Goal: Information Seeking & Learning: Learn about a topic

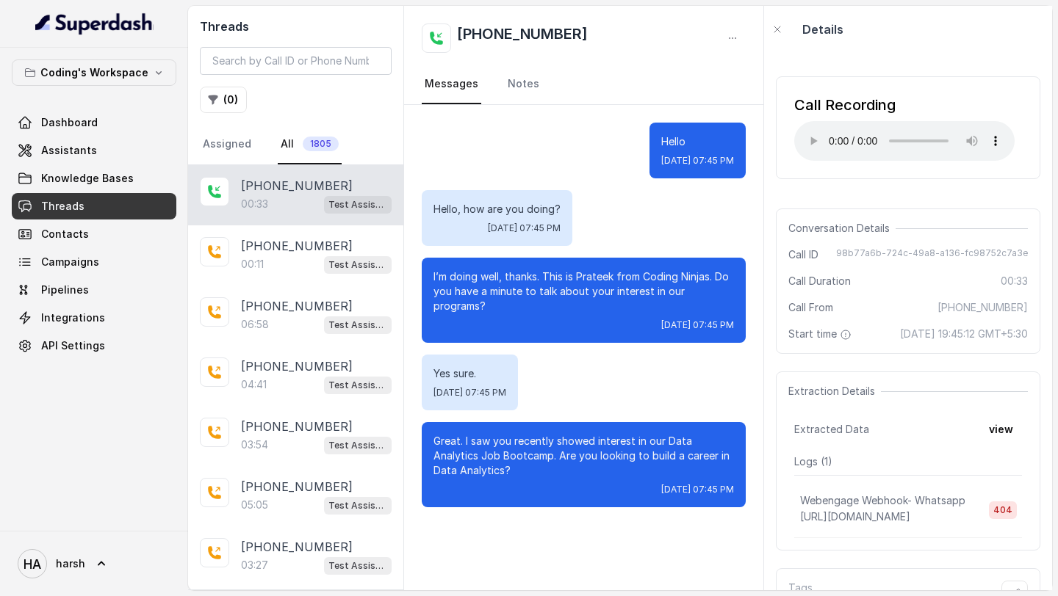
click at [68, 215] on link "Threads" at bounding box center [94, 206] width 165 height 26
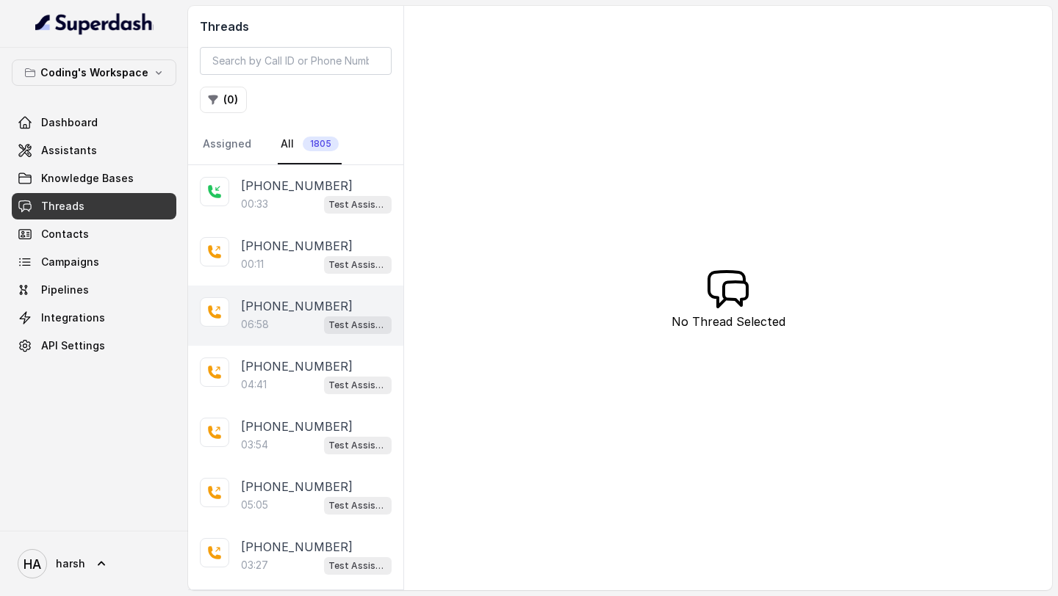
click at [305, 308] on p "[PHONE_NUMBER]" at bounding box center [297, 306] width 112 height 18
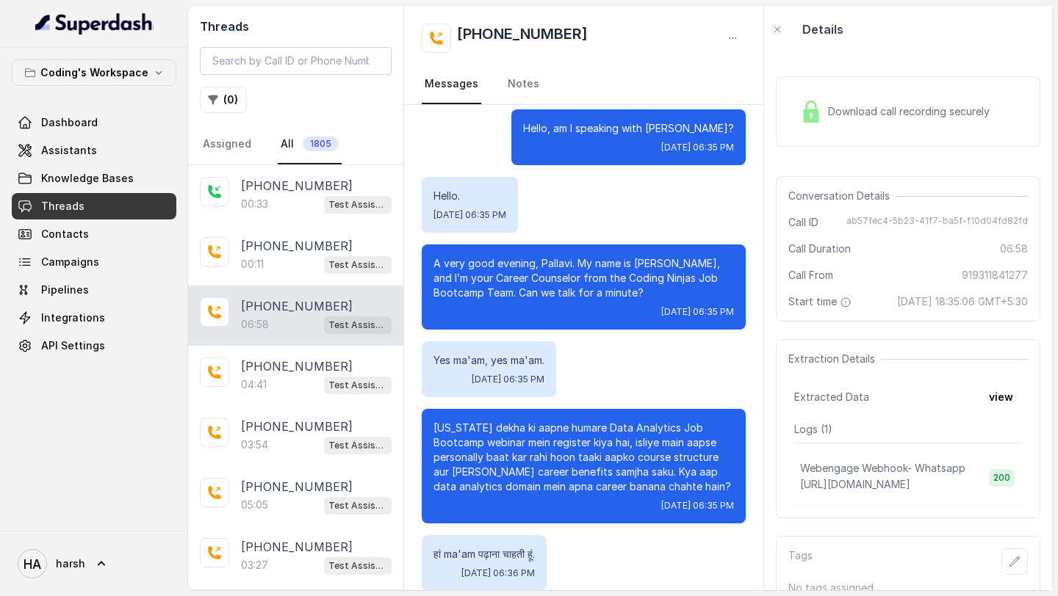
scroll to position [14, 0]
click at [853, 129] on div "Download call recording securely" at bounding box center [908, 111] width 264 height 71
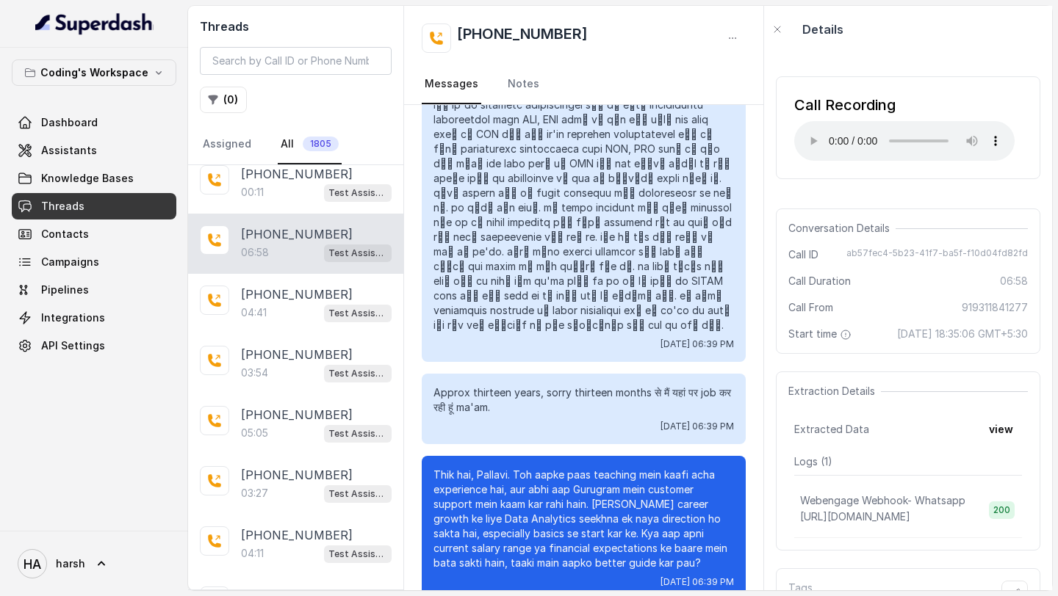
scroll to position [1738, 0]
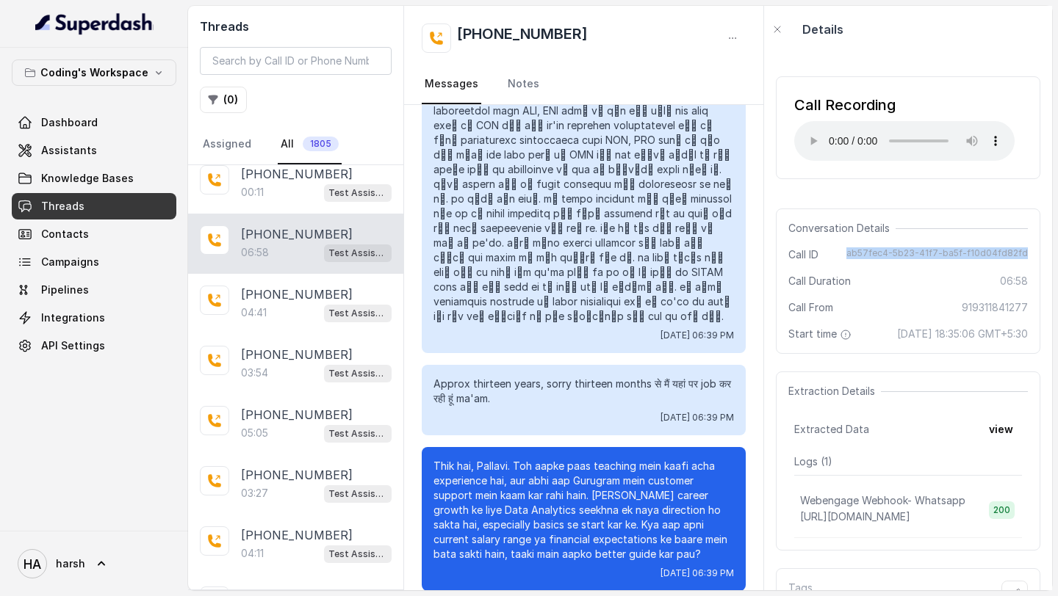
drag, startPoint x: 855, startPoint y: 250, endPoint x: 1036, endPoint y: 250, distance: 180.7
click at [1036, 250] on div "Conversation Details Call ID ab57fec4-5b23-41f7-ba5f-f10d04fd82fd Call Duration…" at bounding box center [908, 281] width 264 height 145
copy span "ab57fec4-5b23-41f7-ba5f-f10d04fd82fd"
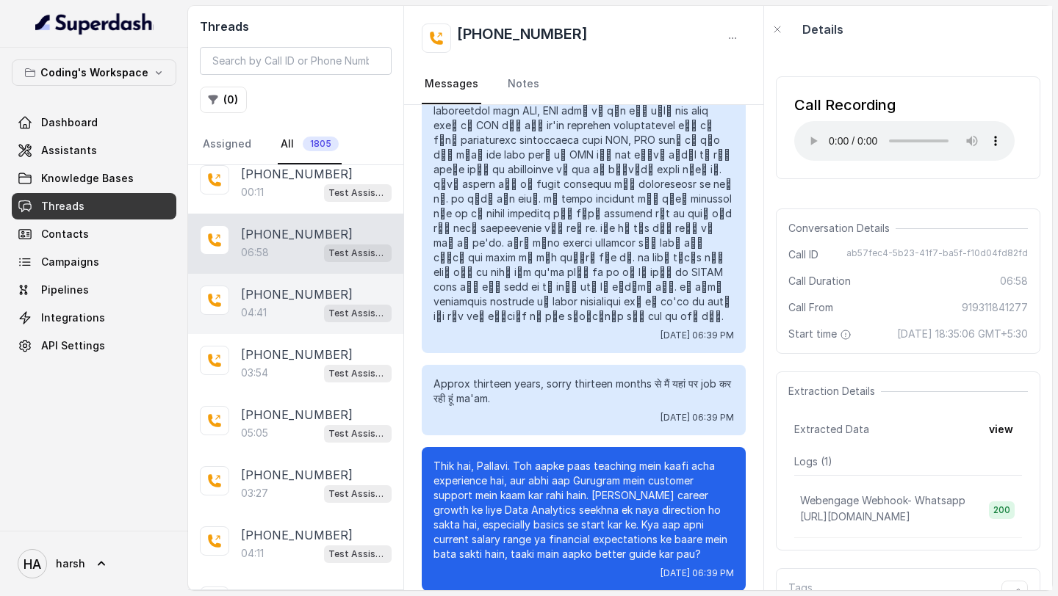
click at [272, 299] on p "[PHONE_NUMBER]" at bounding box center [297, 295] width 112 height 18
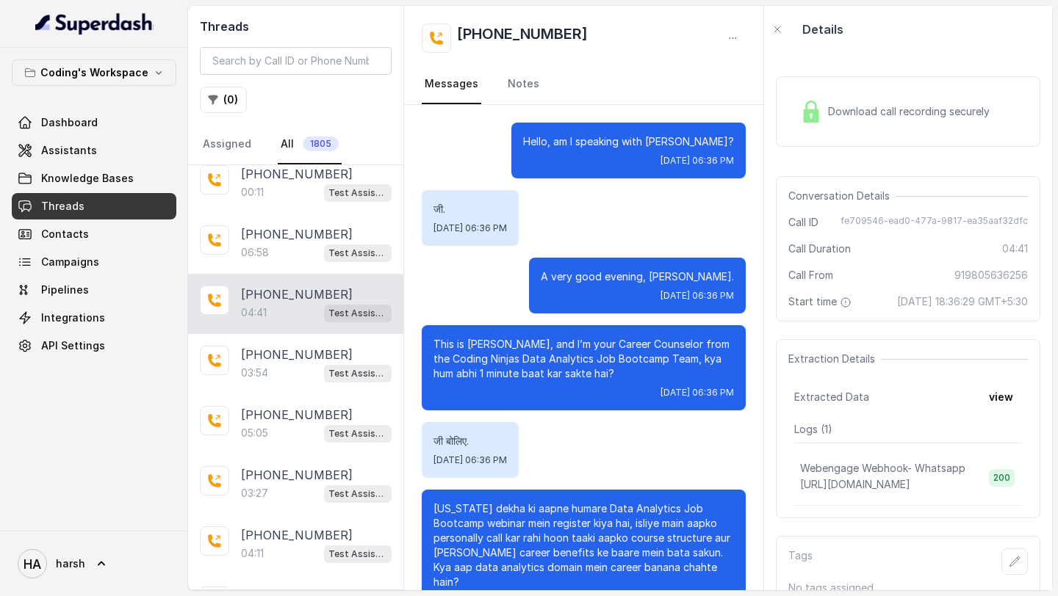
click at [837, 126] on div "Download call recording securely" at bounding box center [894, 112] width 201 height 34
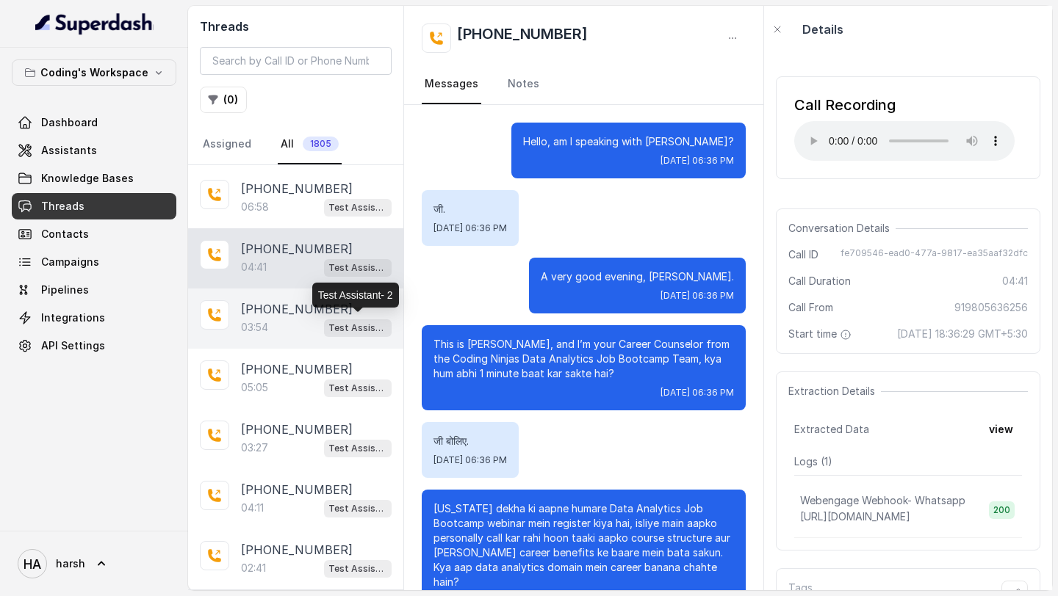
scroll to position [121, 0]
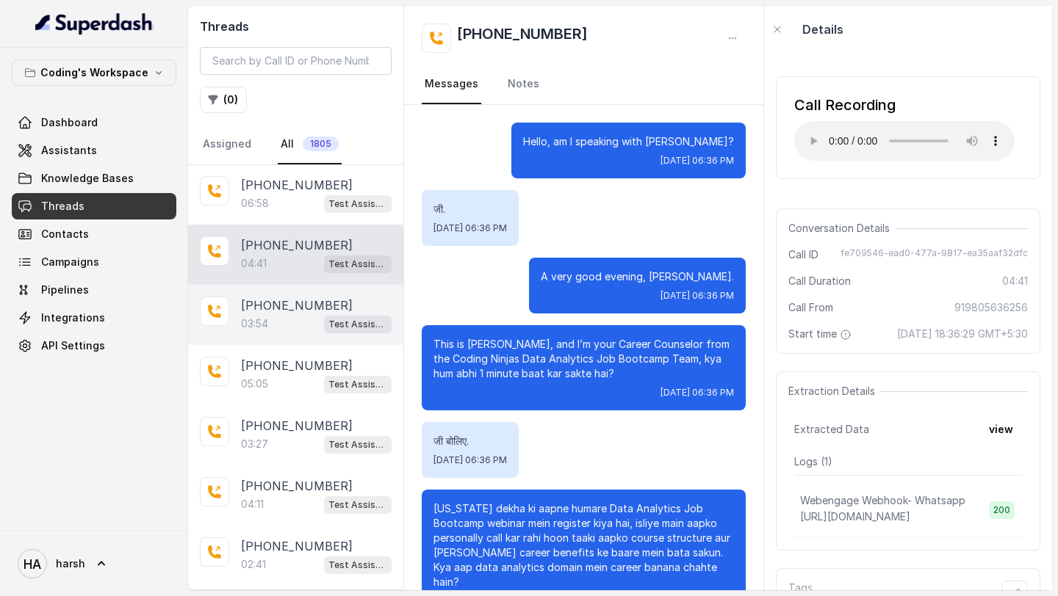
click at [308, 333] on div "[PHONE_NUMBER]:54 Test Assistant- 2" at bounding box center [295, 315] width 215 height 60
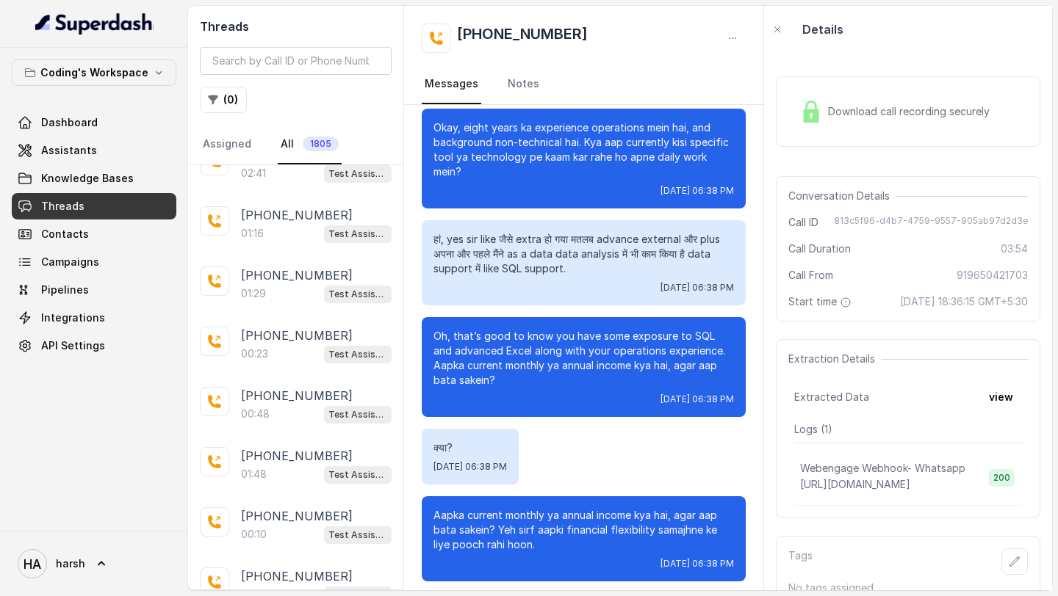
scroll to position [2413, 0]
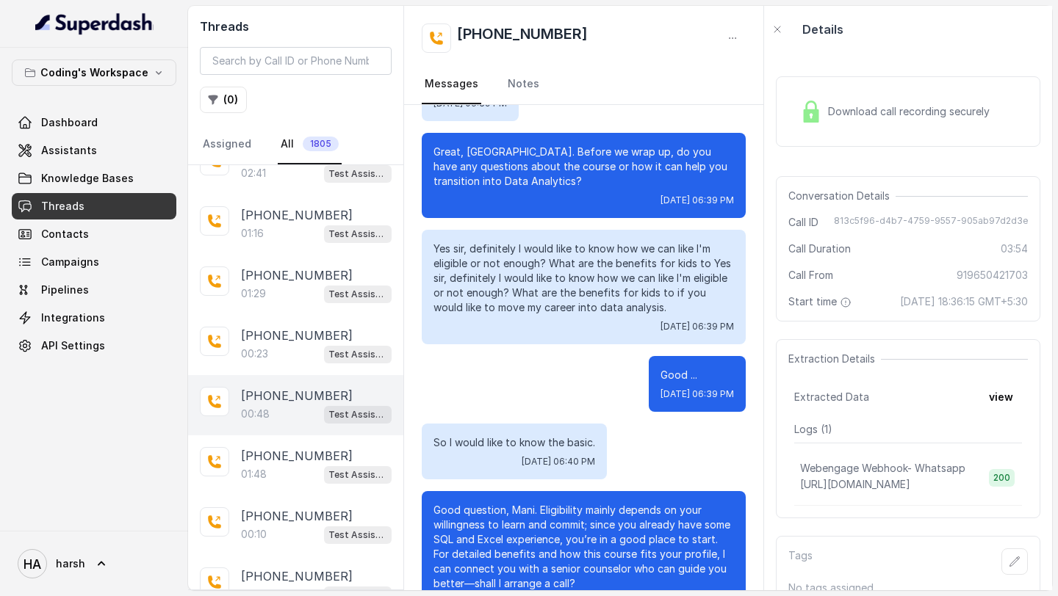
click at [294, 387] on p "[PHONE_NUMBER]" at bounding box center [297, 396] width 112 height 18
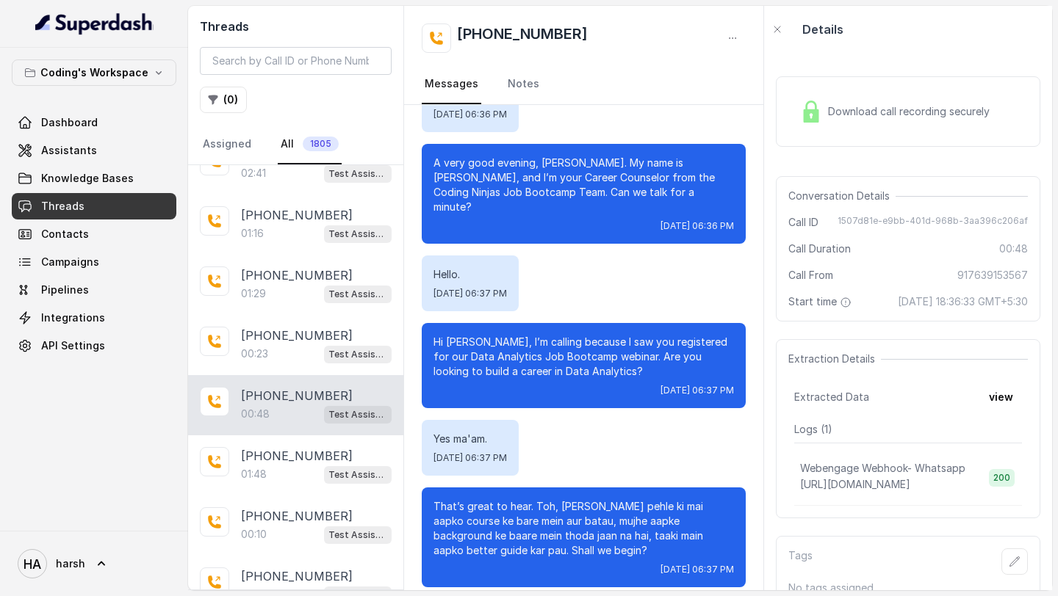
scroll to position [593, 0]
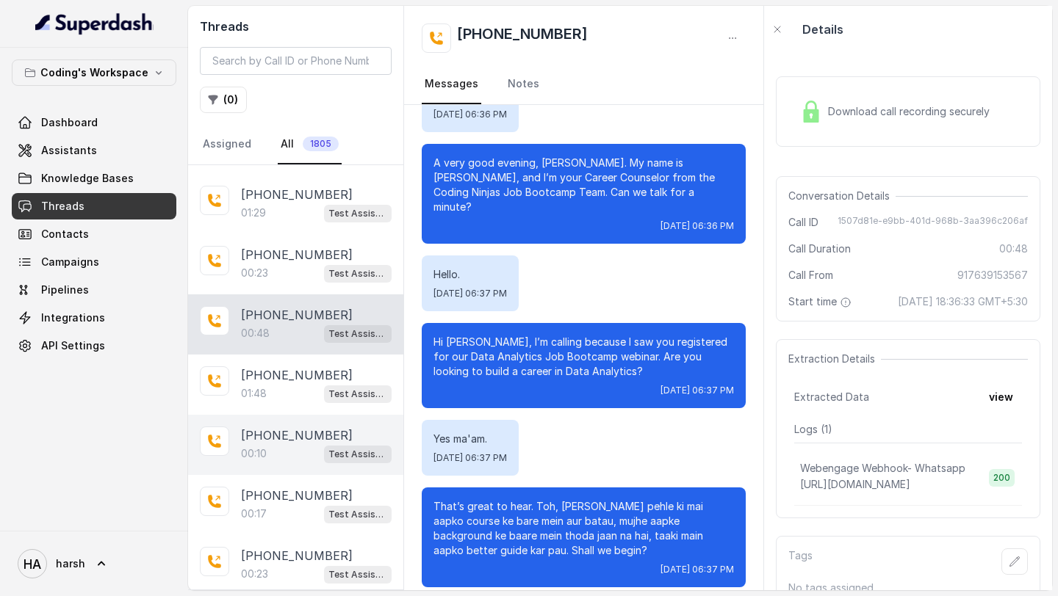
click at [269, 427] on p "[PHONE_NUMBER]" at bounding box center [297, 436] width 112 height 18
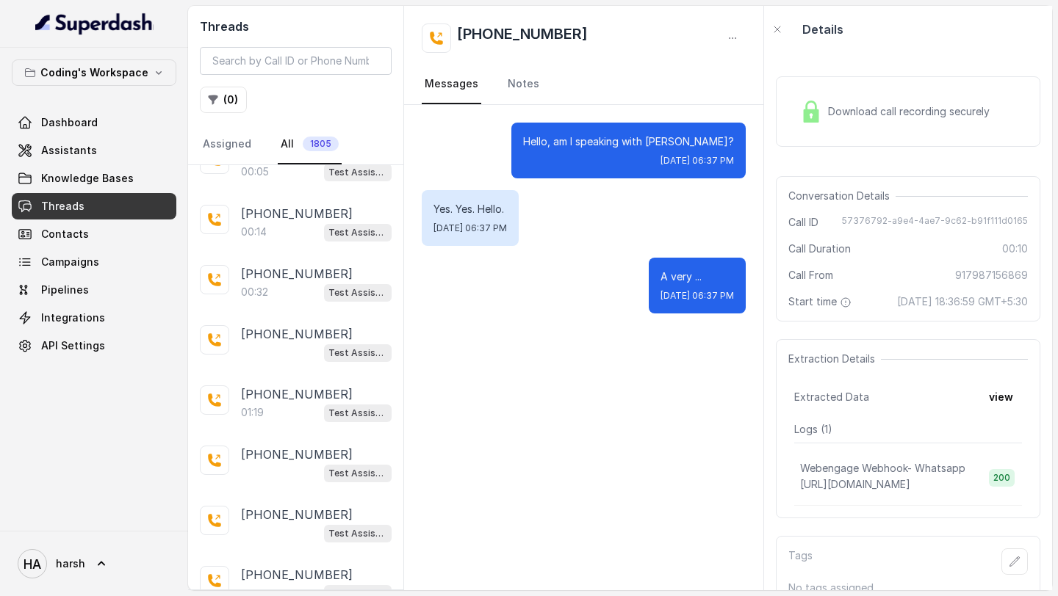
scroll to position [1176, 0]
click at [267, 314] on div "[PHONE_NUMBER] Test Assistant- 2" at bounding box center [295, 344] width 215 height 60
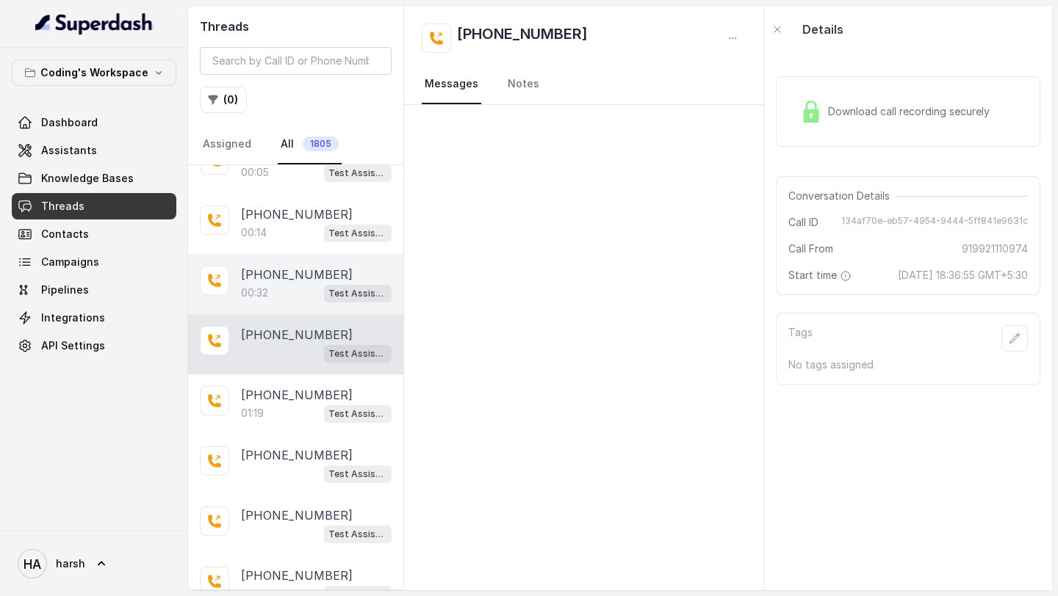
click at [267, 292] on p "00:32" at bounding box center [254, 293] width 27 height 15
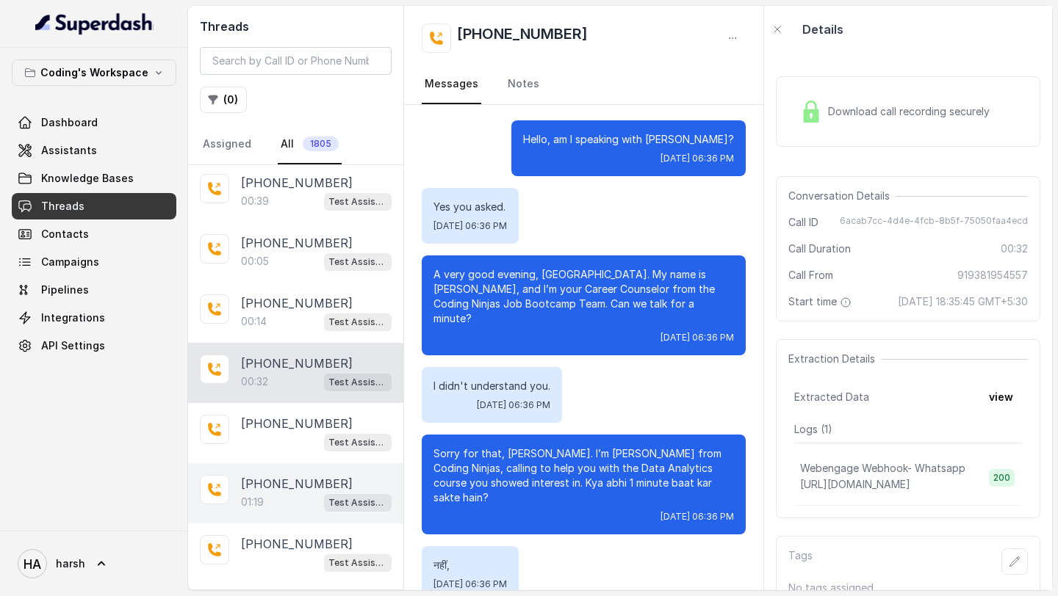
scroll to position [1086, 0]
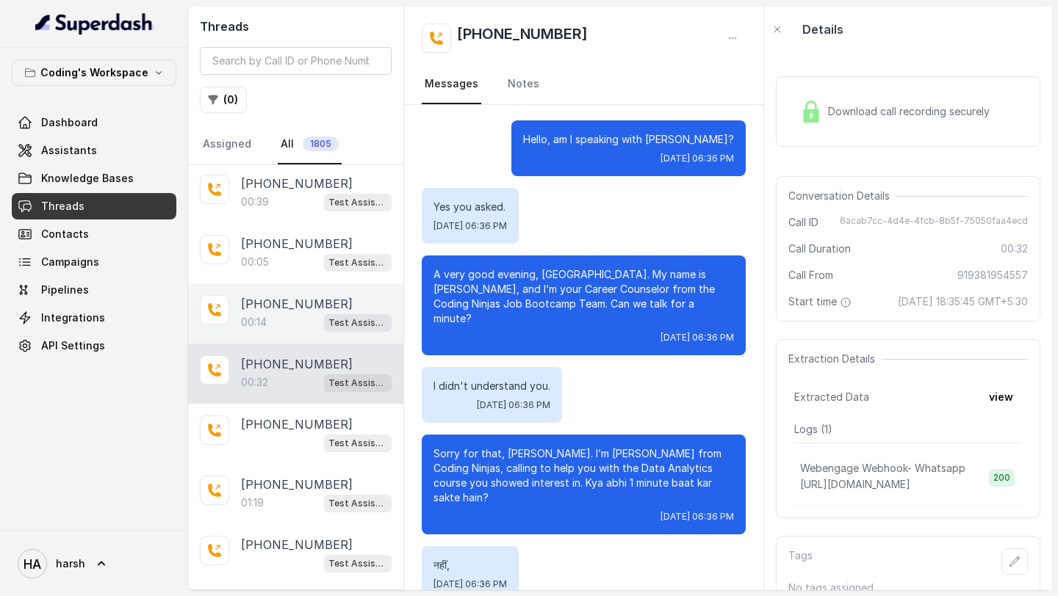
click at [321, 318] on div "00:14 Test Assistant- 2" at bounding box center [316, 322] width 151 height 19
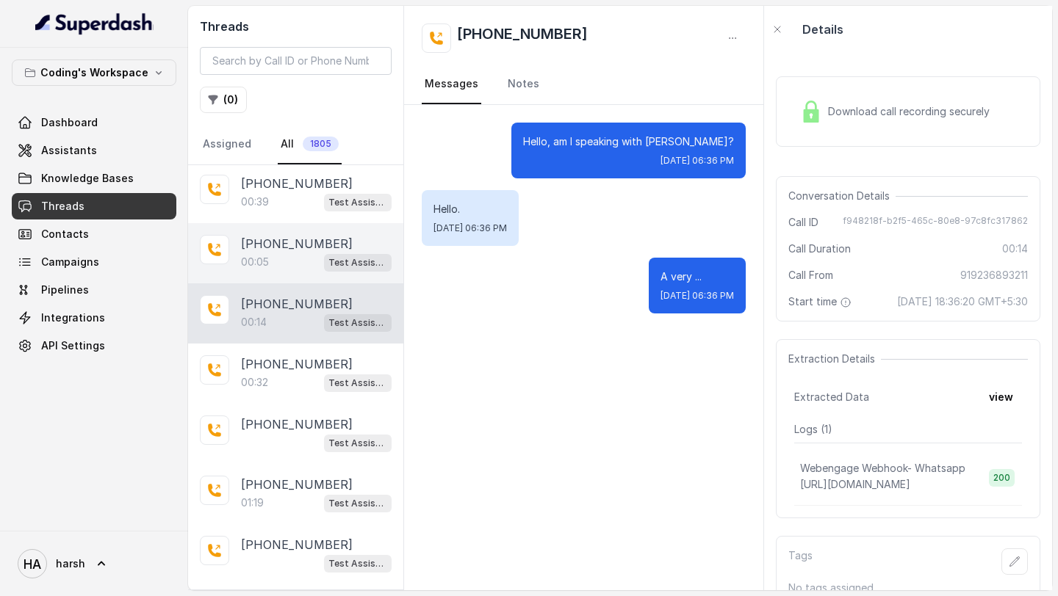
click at [304, 259] on div "00:05 Test Assistant- 2" at bounding box center [316, 262] width 151 height 19
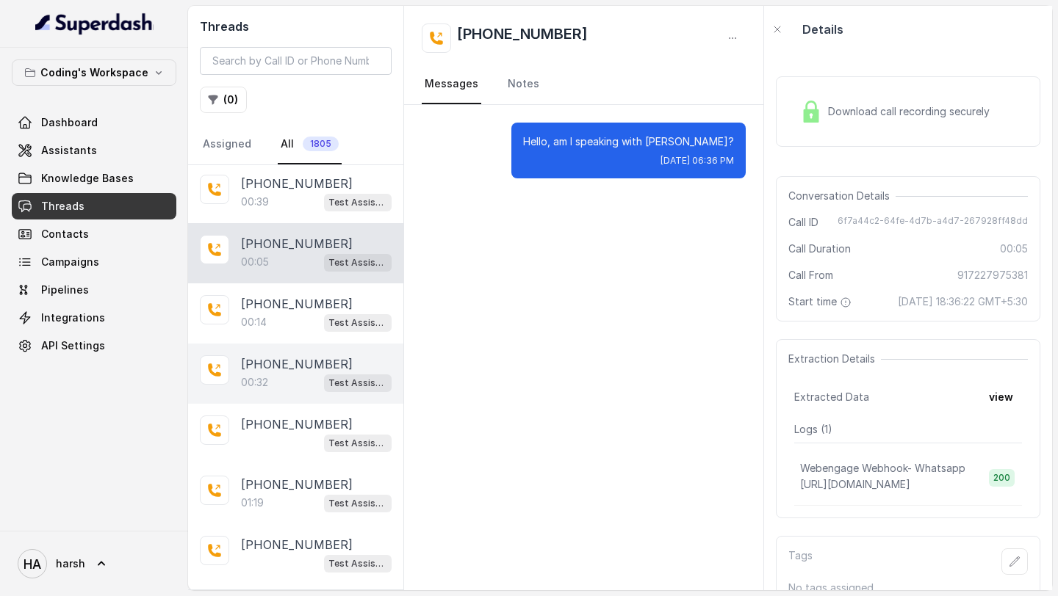
click at [303, 380] on div "00:32 Test Assistant- 2" at bounding box center [316, 382] width 151 height 19
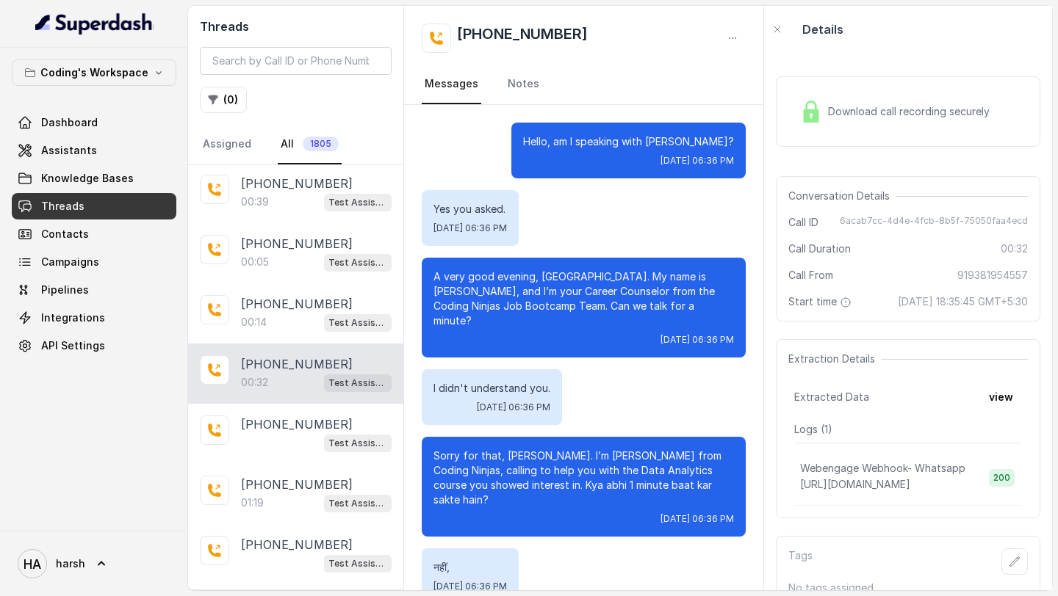
scroll to position [2, 0]
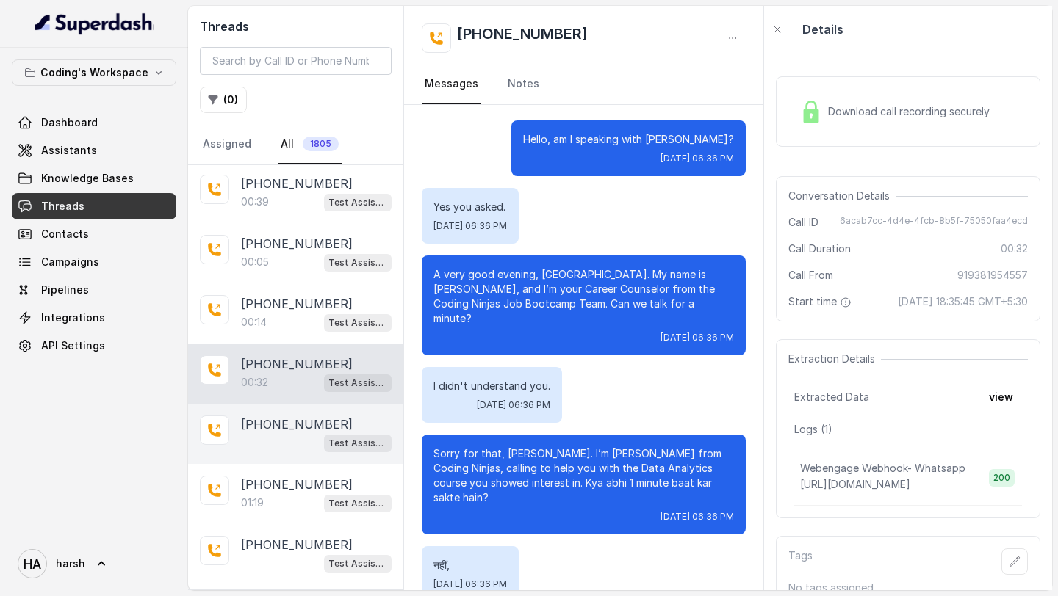
click at [267, 433] on div "Test Assistant- 2" at bounding box center [316, 442] width 151 height 19
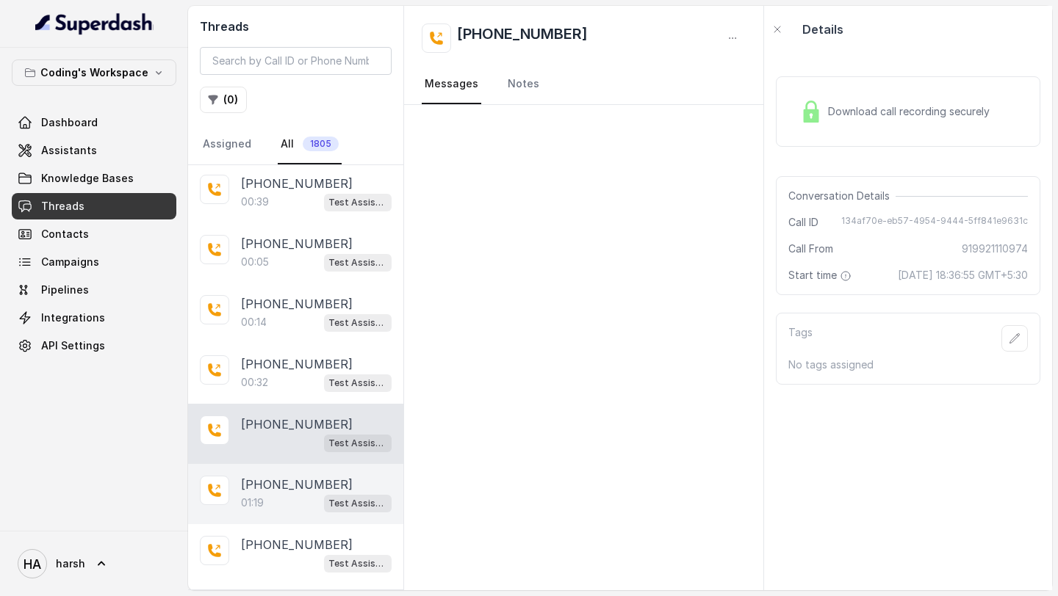
click at [280, 476] on p "[PHONE_NUMBER]" at bounding box center [297, 485] width 112 height 18
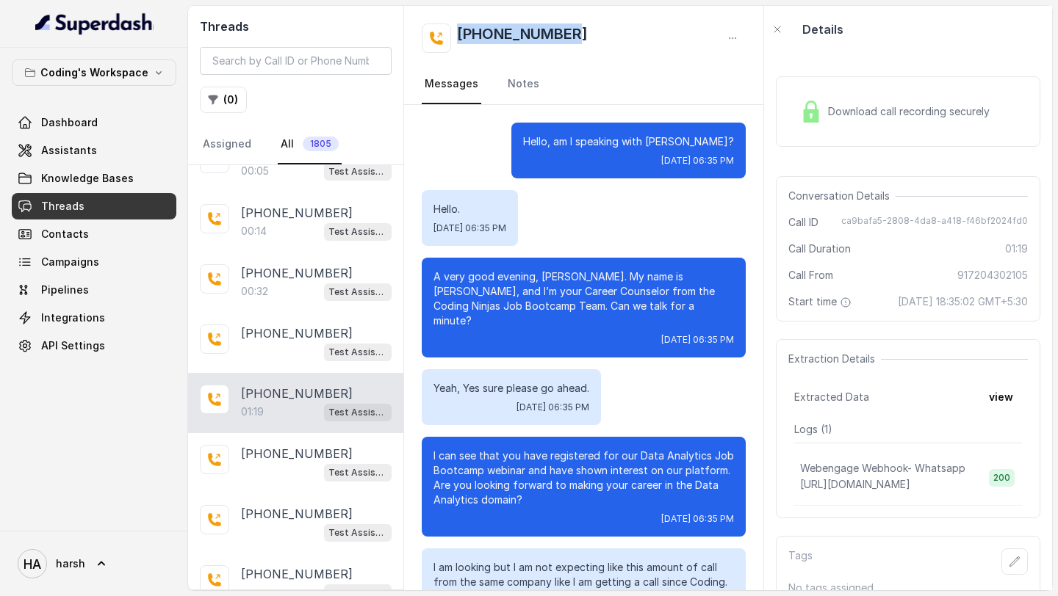
drag, startPoint x: 579, startPoint y: 33, endPoint x: 437, endPoint y: 35, distance: 141.8
click at [437, 35] on div "[PHONE_NUMBER]" at bounding box center [584, 38] width 324 height 29
copy h2 "[PHONE_NUMBER]"
click at [836, 112] on span "Download call recording securely" at bounding box center [911, 111] width 167 height 15
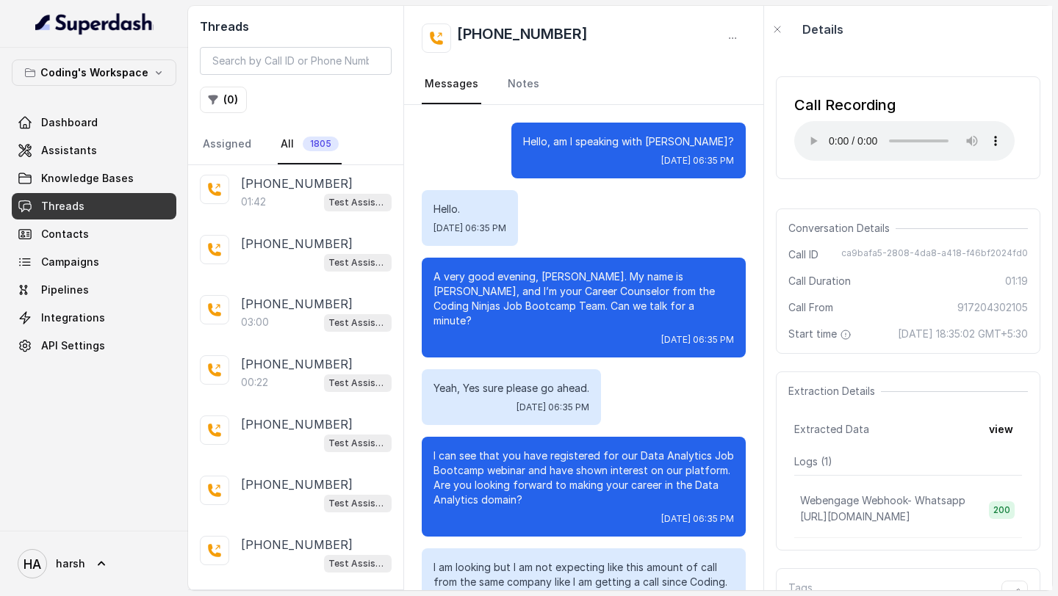
scroll to position [2164, 0]
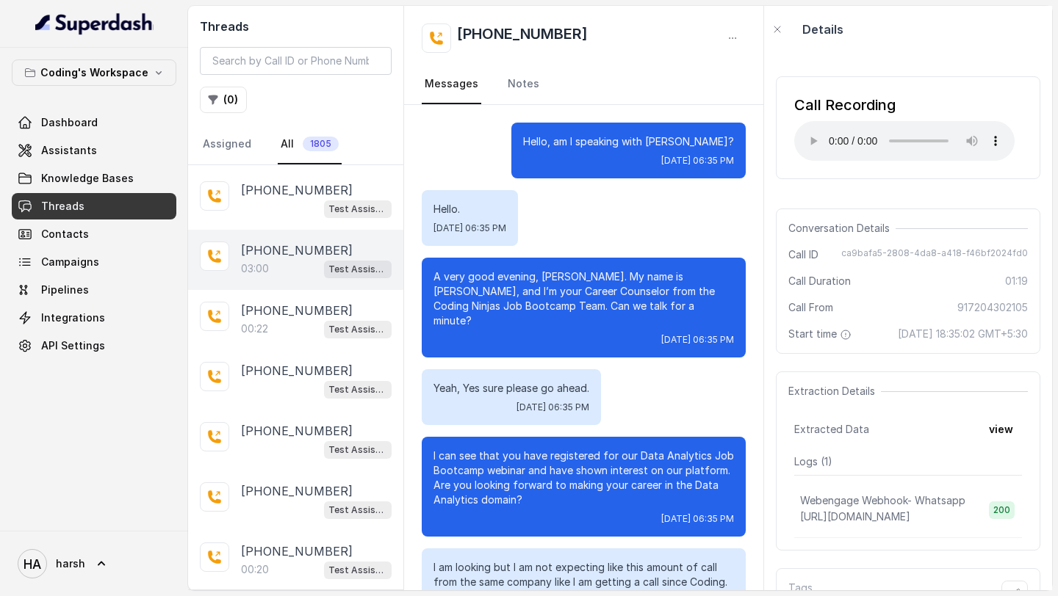
click at [281, 274] on div "[PHONE_NUMBER]:00 Test Assistant- 2" at bounding box center [295, 260] width 215 height 60
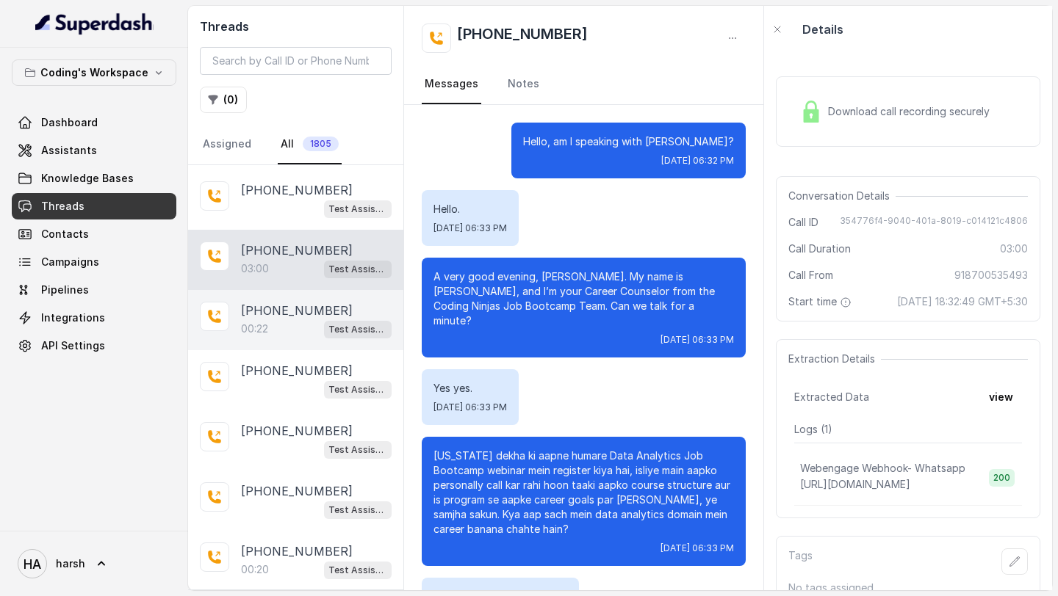
click at [314, 319] on div "00:22 Test Assistant- 2" at bounding box center [316, 328] width 151 height 19
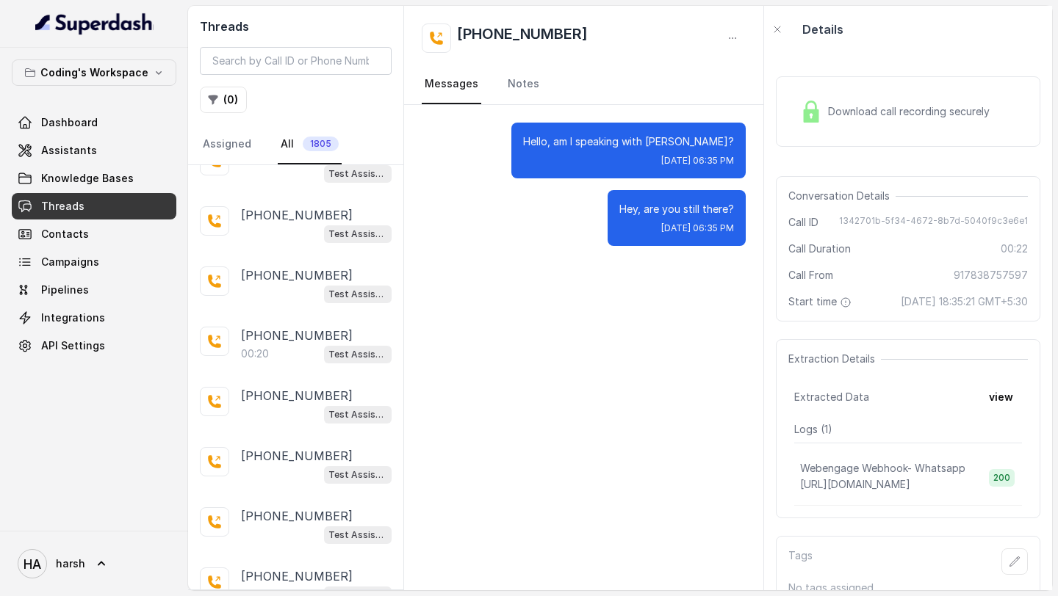
scroll to position [2461, 0]
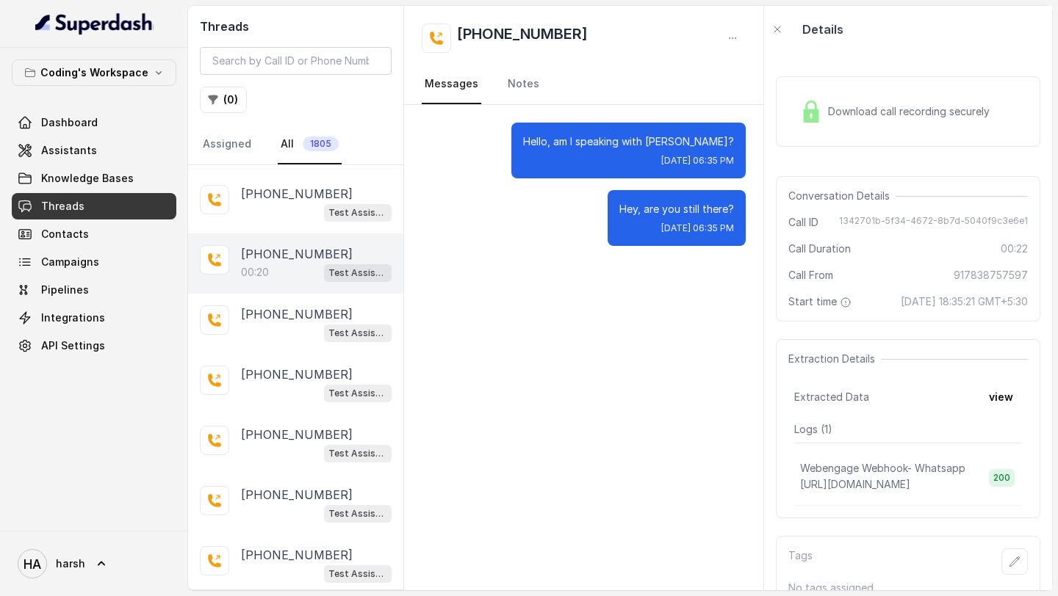
click at [308, 264] on div "00:20 Test Assistant- 2" at bounding box center [316, 272] width 151 height 19
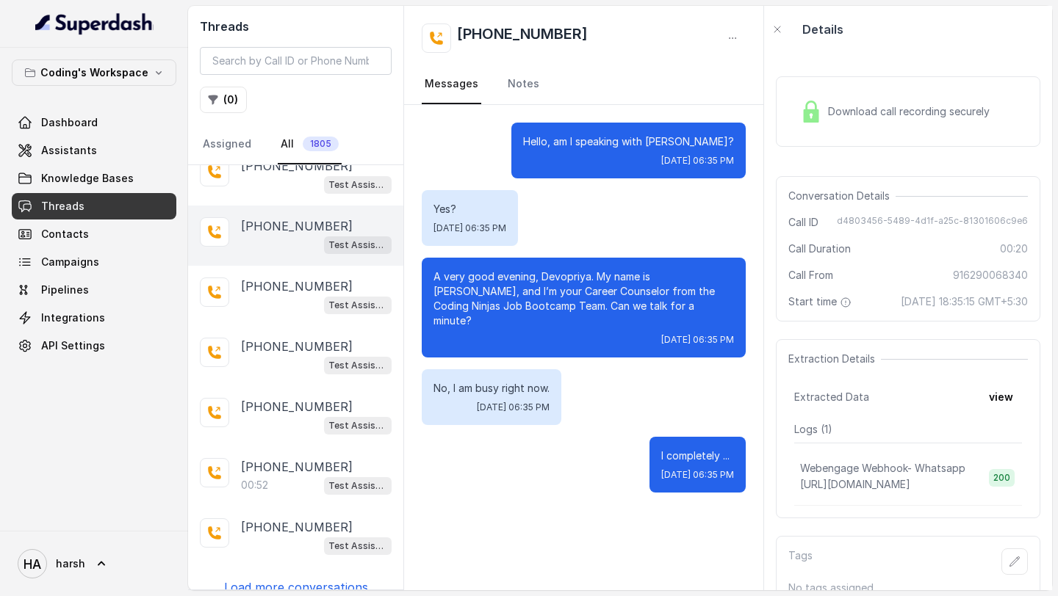
scroll to position [2609, 0]
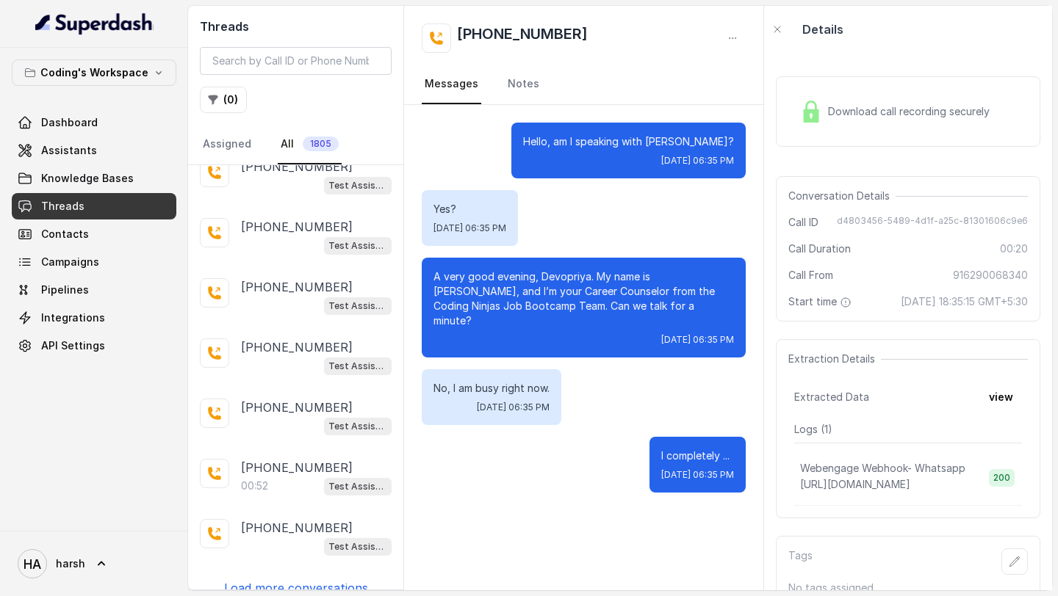
click at [846, 121] on div "Download call recording securely" at bounding box center [894, 112] width 201 height 34
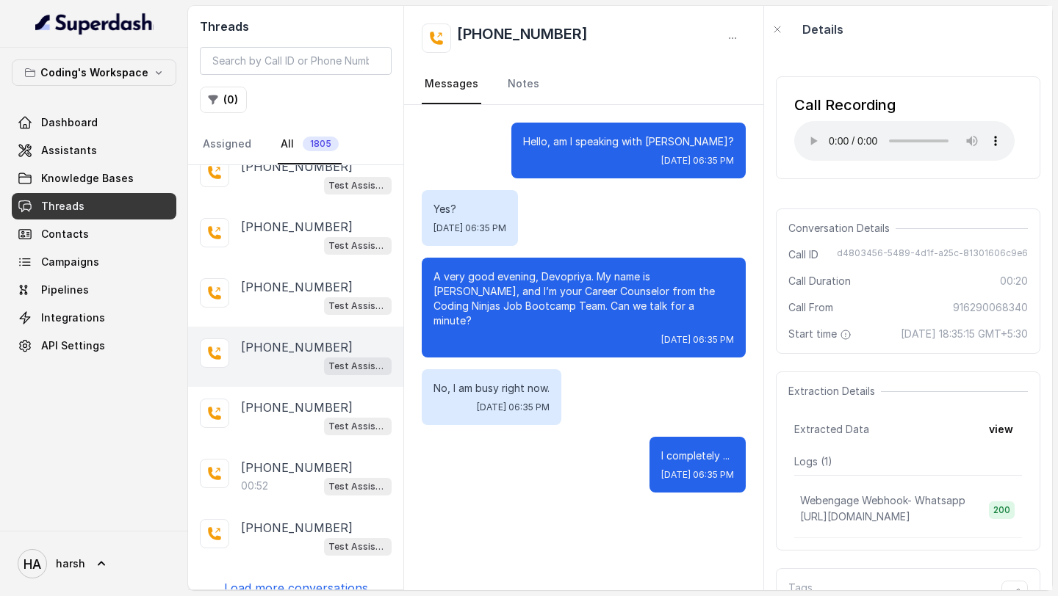
scroll to position [2610, 0]
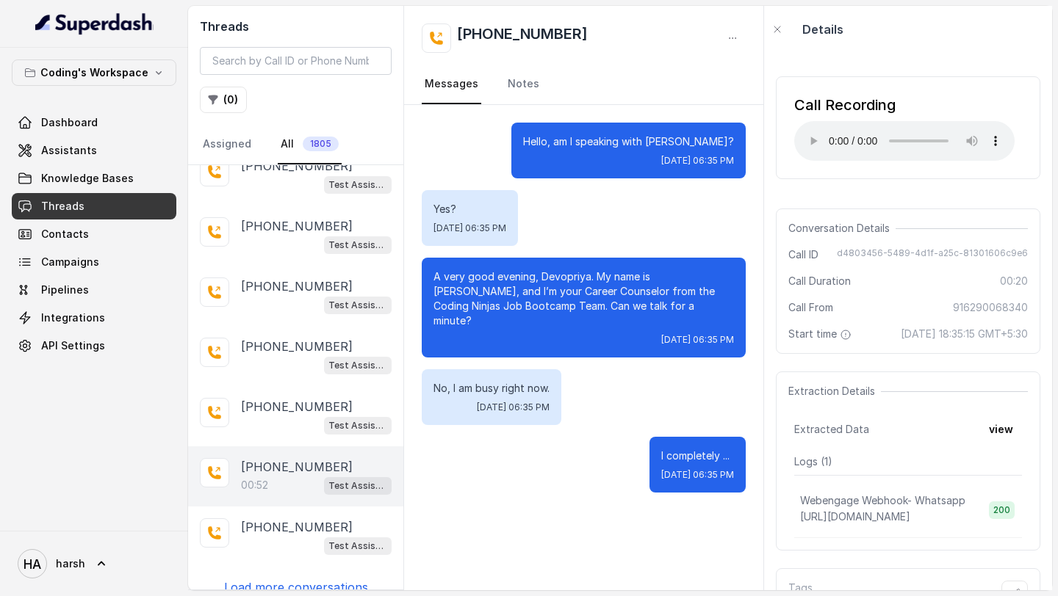
click at [285, 476] on div "00:52 Test Assistant- 2" at bounding box center [316, 485] width 151 height 19
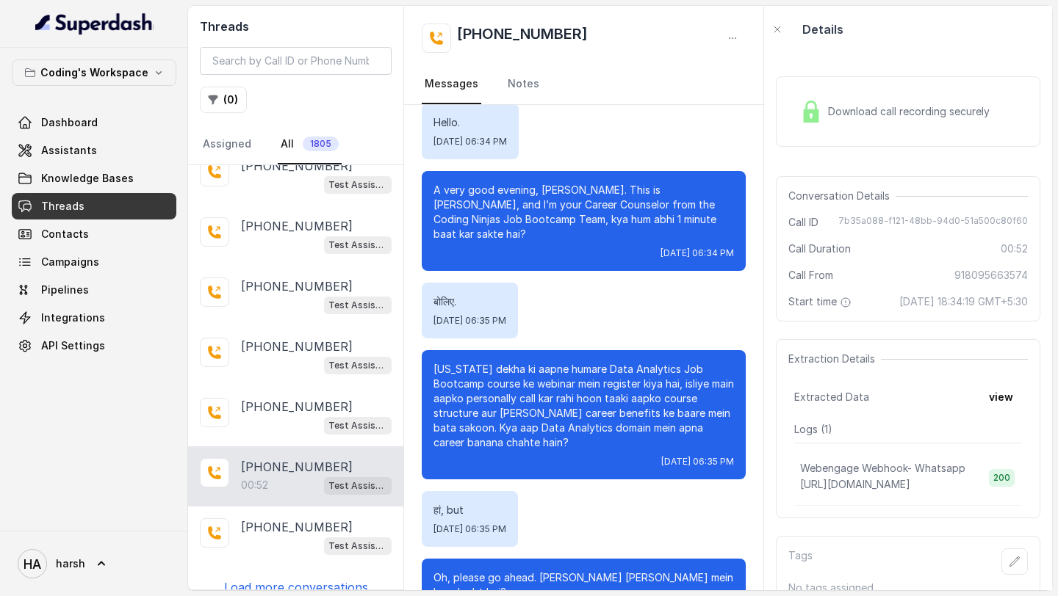
scroll to position [234, 0]
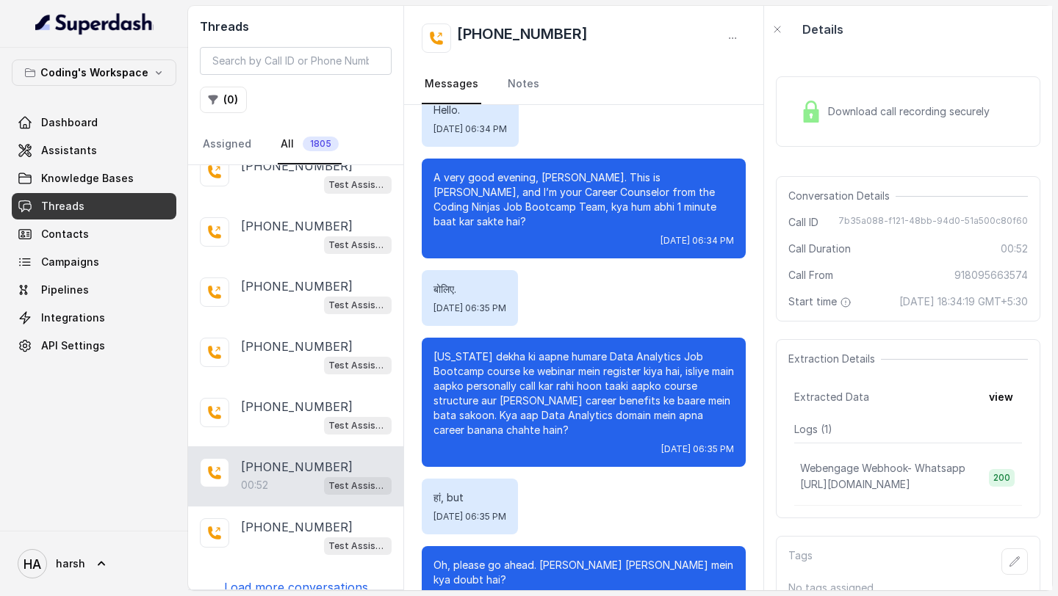
click at [903, 114] on span "Download call recording securely" at bounding box center [911, 111] width 167 height 15
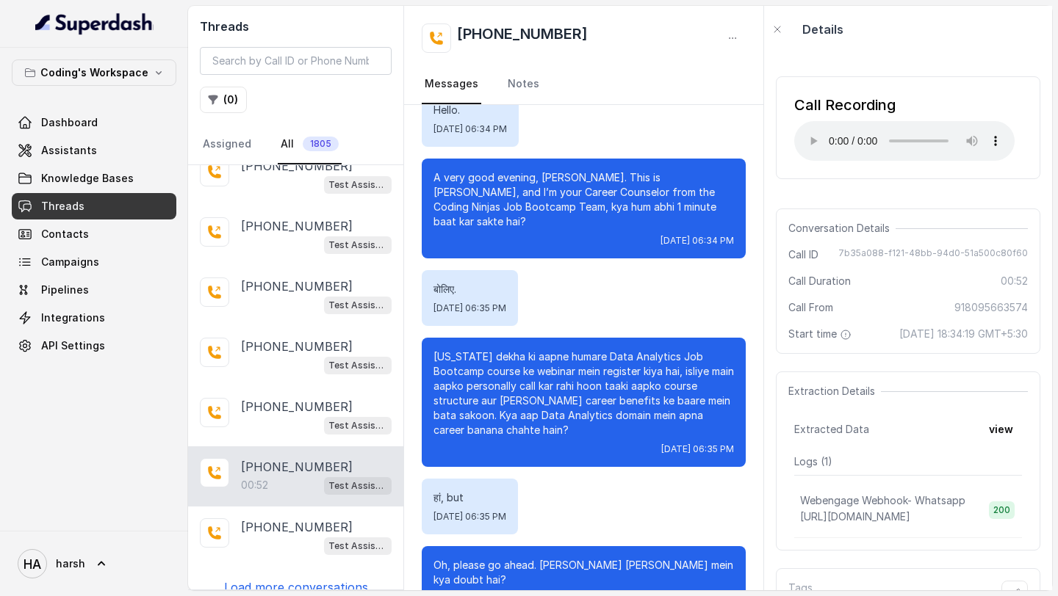
click at [284, 579] on p "Load more conversations" at bounding box center [296, 588] width 144 height 18
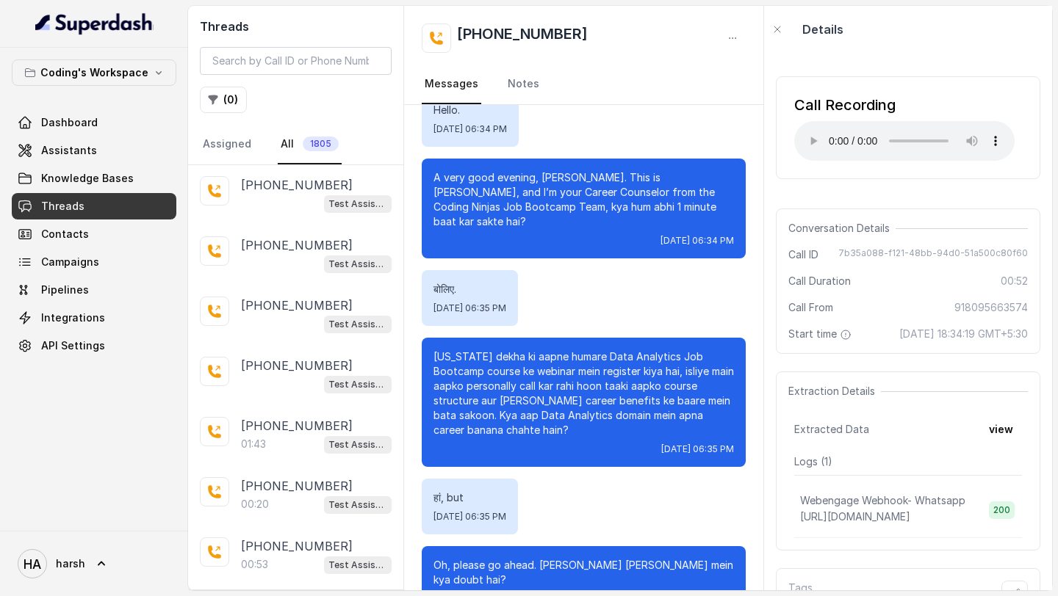
scroll to position [3070, 0]
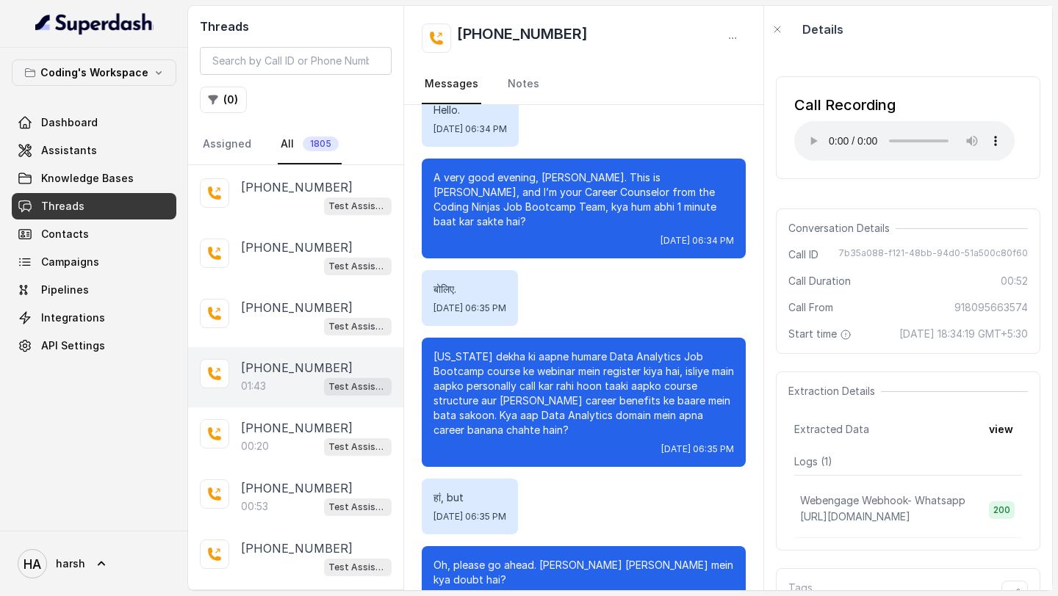
click at [280, 380] on div "[PHONE_NUMBER]:43 Test Assistant- 2" at bounding box center [295, 377] width 215 height 60
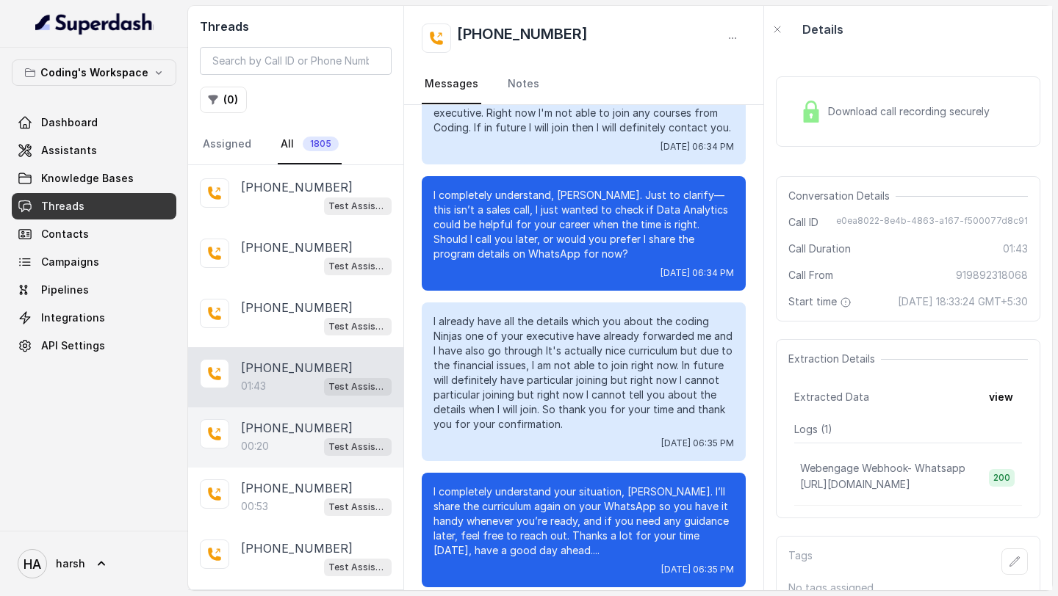
scroll to position [3159, 0]
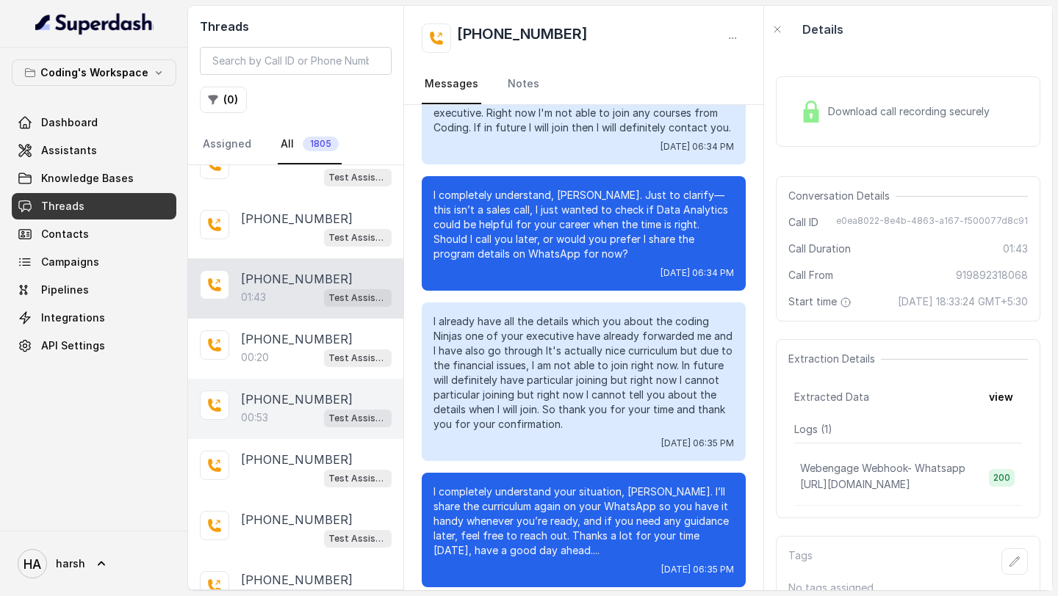
click at [297, 408] on div "00:53 Test Assistant- 2" at bounding box center [316, 417] width 151 height 19
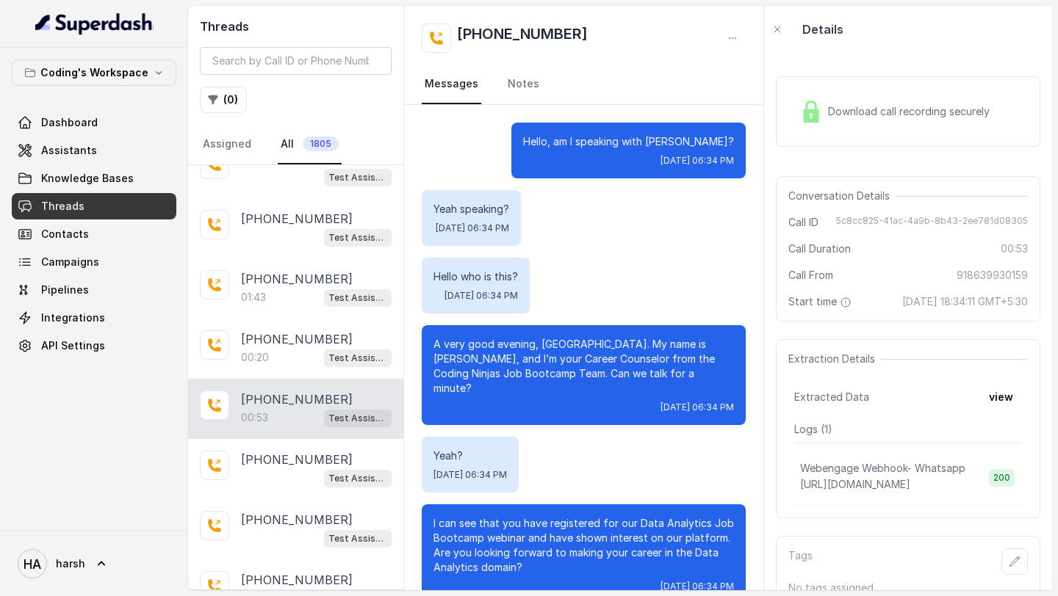
scroll to position [505, 0]
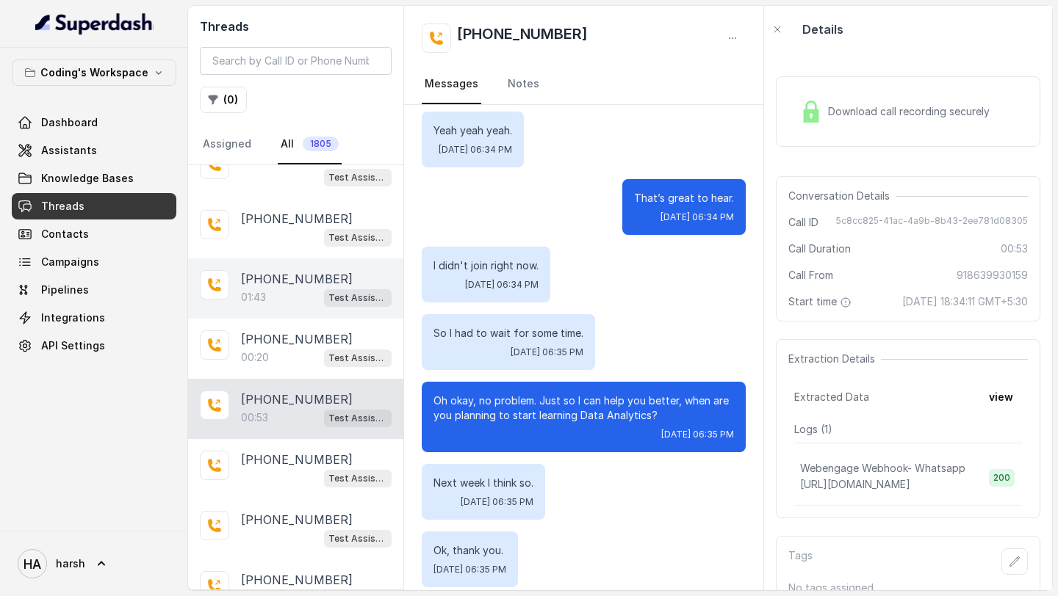
click at [295, 288] on div "01:43 Test Assistant- 2" at bounding box center [316, 297] width 151 height 19
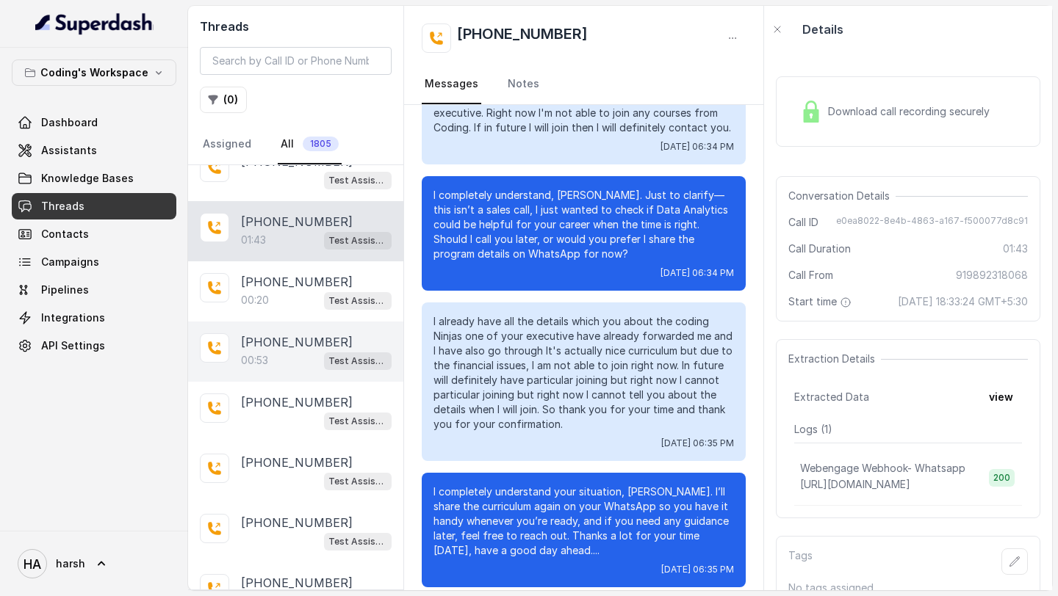
scroll to position [3217, 0]
click at [297, 350] on div "00:53 Test Assistant- 2" at bounding box center [316, 359] width 151 height 19
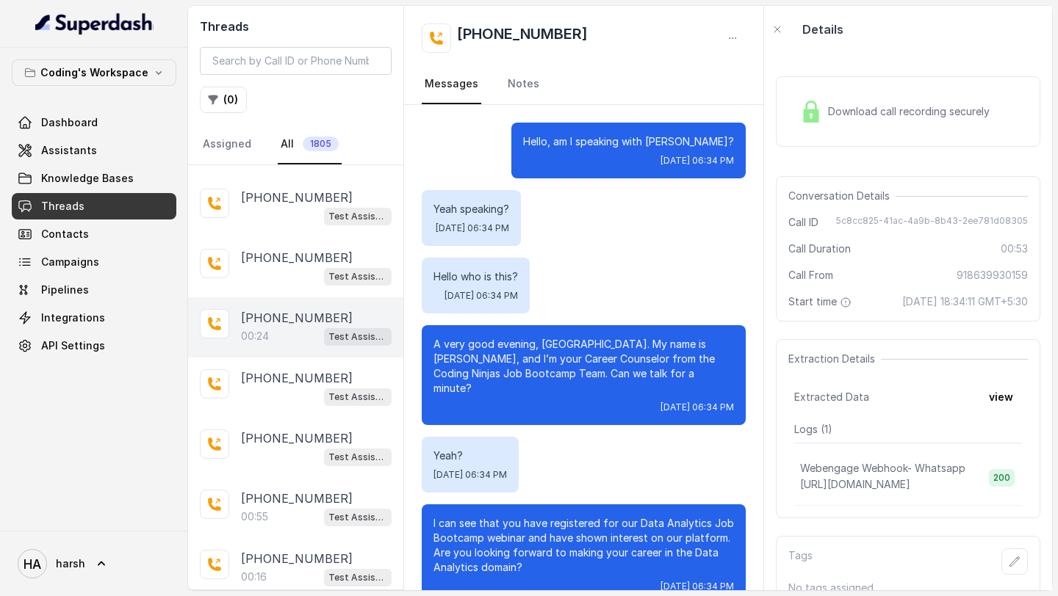
scroll to position [3826, 0]
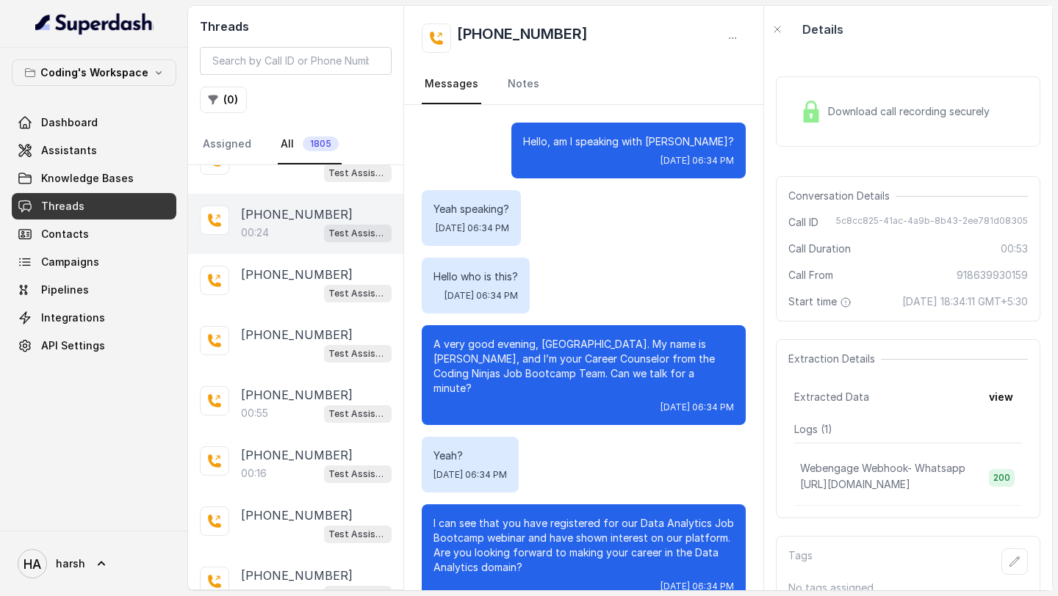
click at [289, 223] on div "00:24 Test Assistant- 2" at bounding box center [316, 232] width 151 height 19
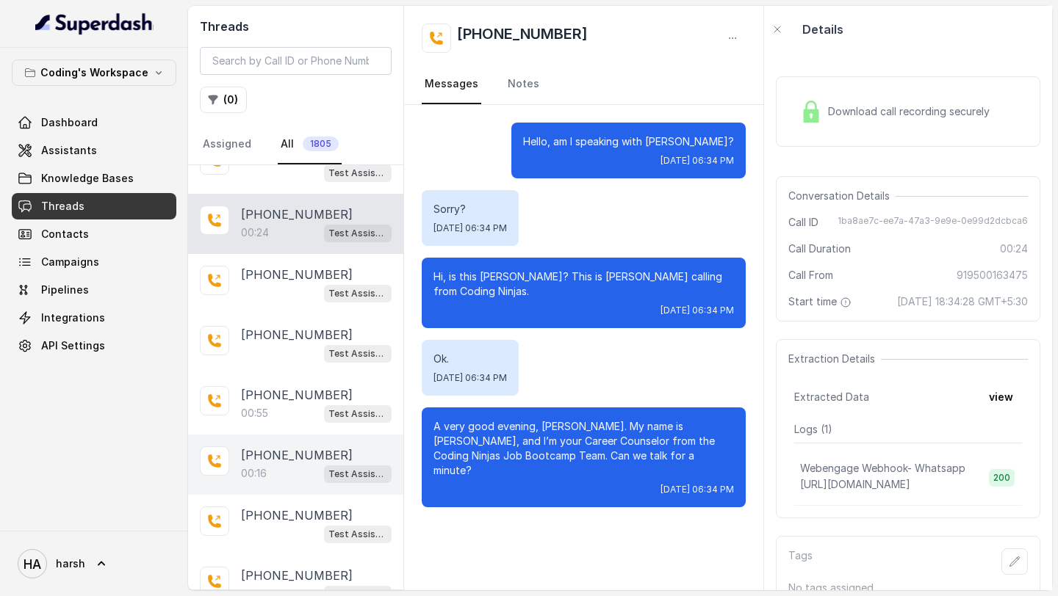
click at [271, 435] on div "[PHONE_NUMBER]:16 Test Assistant- 2" at bounding box center [295, 465] width 215 height 60
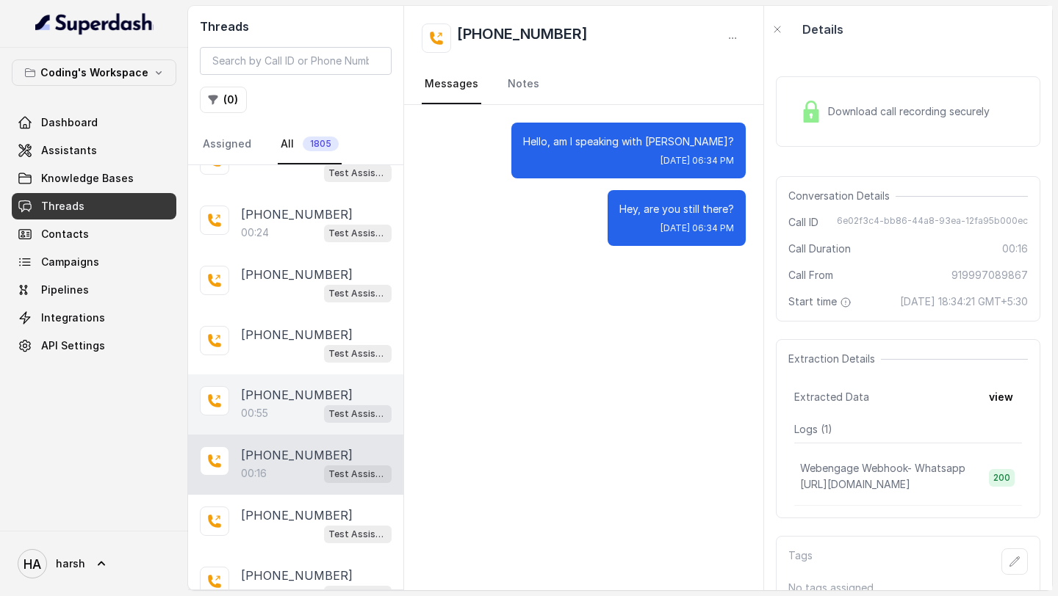
click at [271, 404] on div "00:55 Test Assistant- 2" at bounding box center [316, 413] width 151 height 19
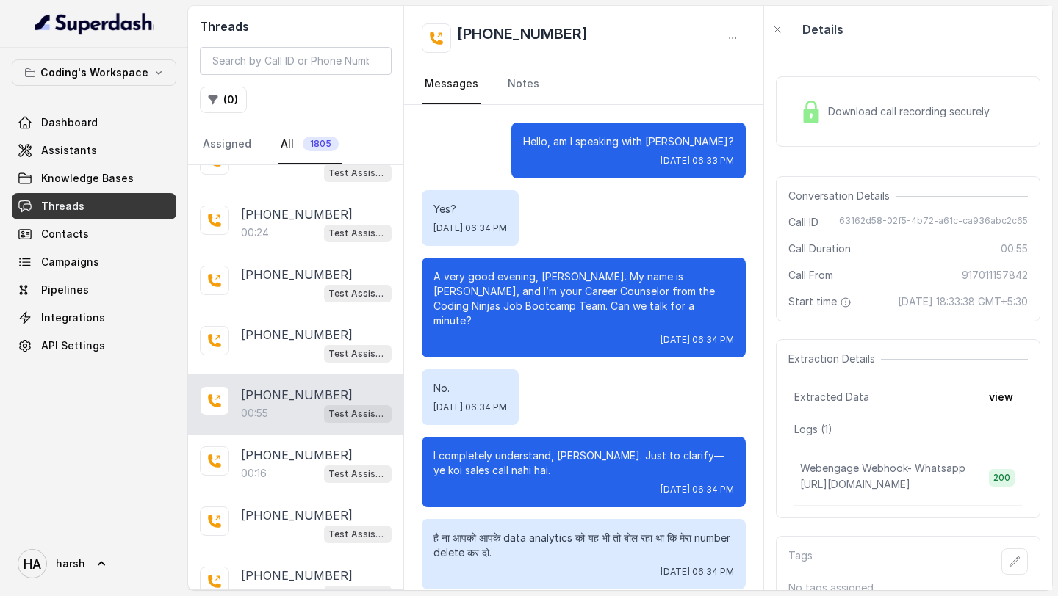
click at [898, 114] on span "Download call recording securely" at bounding box center [911, 111] width 167 height 15
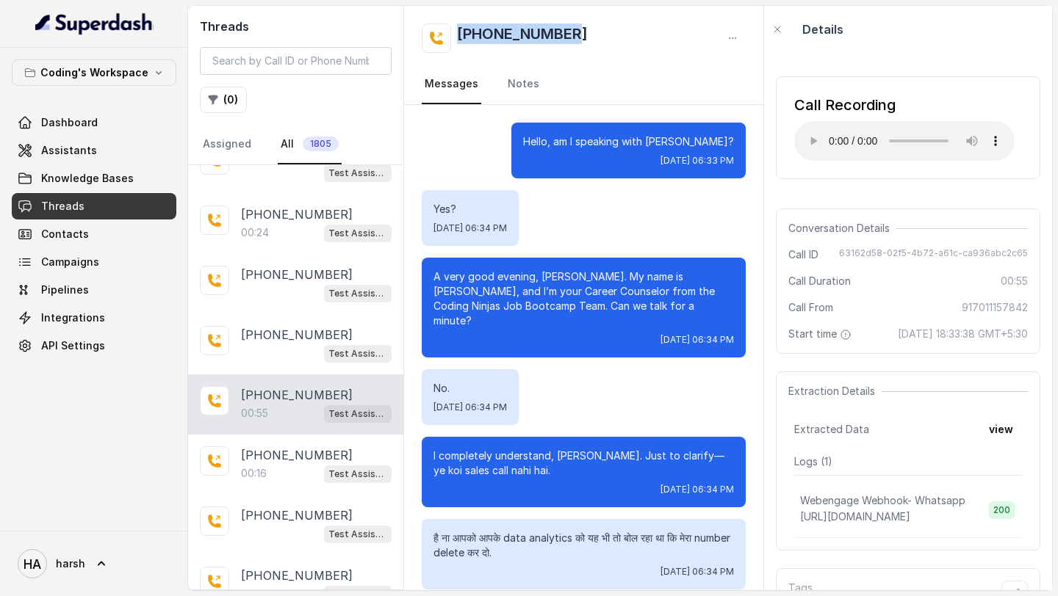
drag, startPoint x: 577, startPoint y: 29, endPoint x: 456, endPoint y: 30, distance: 121.2
click at [456, 30] on div "[PHONE_NUMBER]" at bounding box center [584, 38] width 324 height 29
copy h2 "[PHONE_NUMBER]"
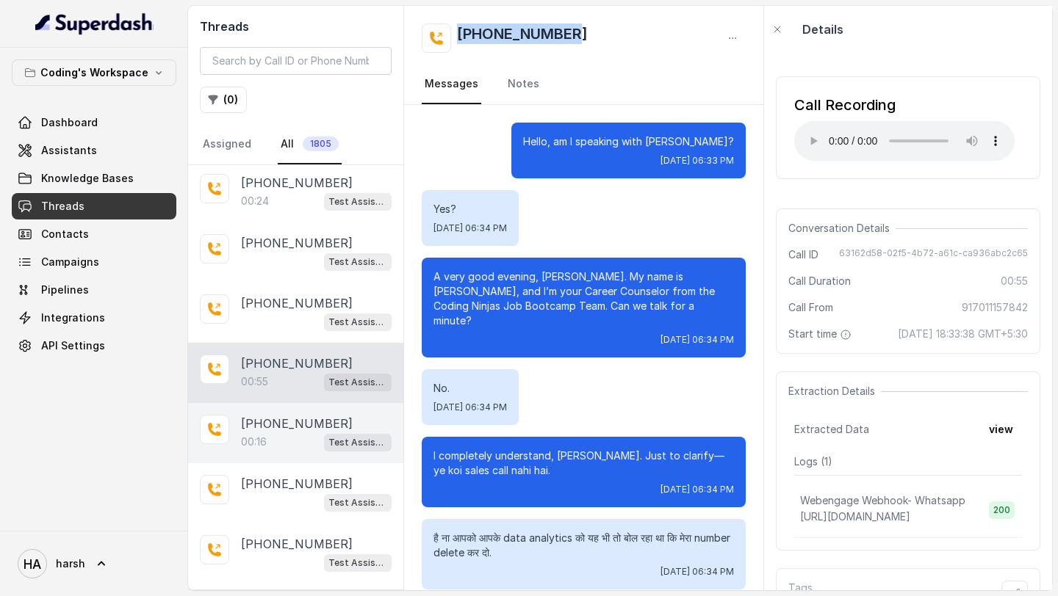
scroll to position [3858, 0]
click at [293, 432] on div "00:16 Test Assistant- 2" at bounding box center [316, 441] width 151 height 19
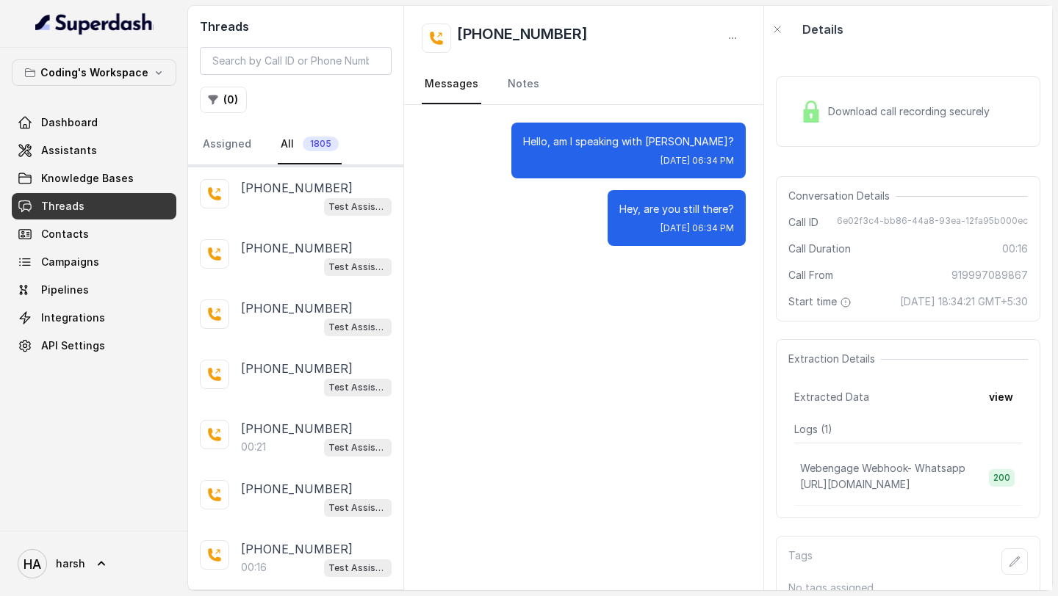
scroll to position [4174, 0]
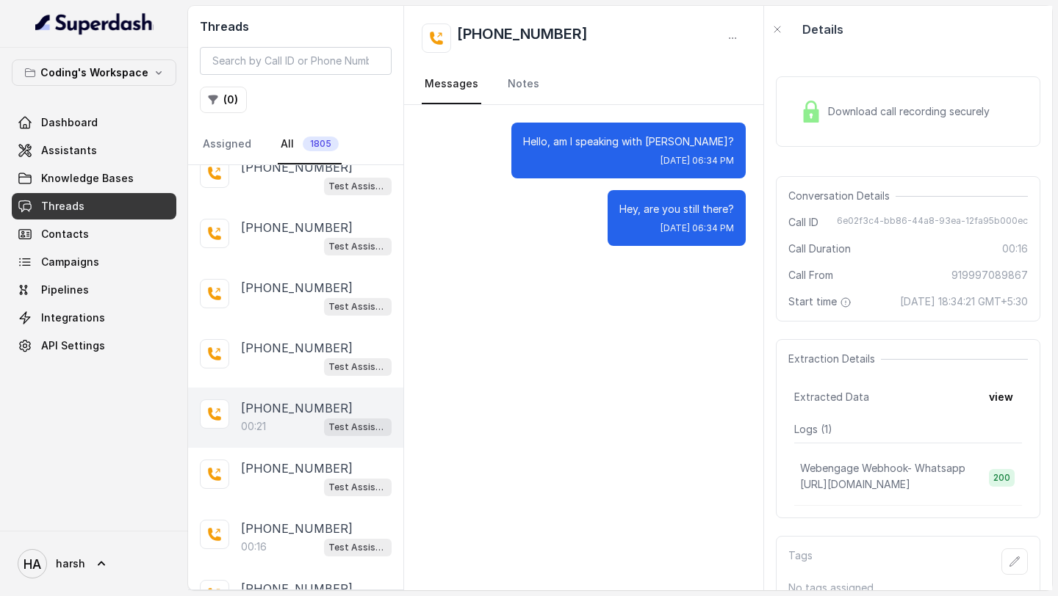
click at [294, 413] on div "[PHONE_NUMBER]:21 Test Assistant- 2" at bounding box center [295, 418] width 215 height 60
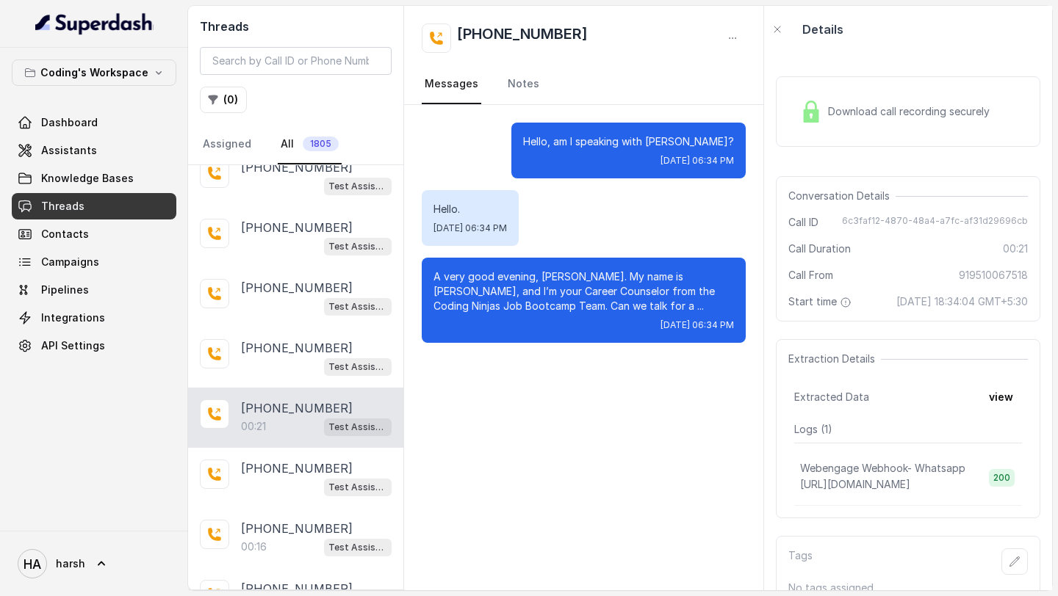
scroll to position [4299, 0]
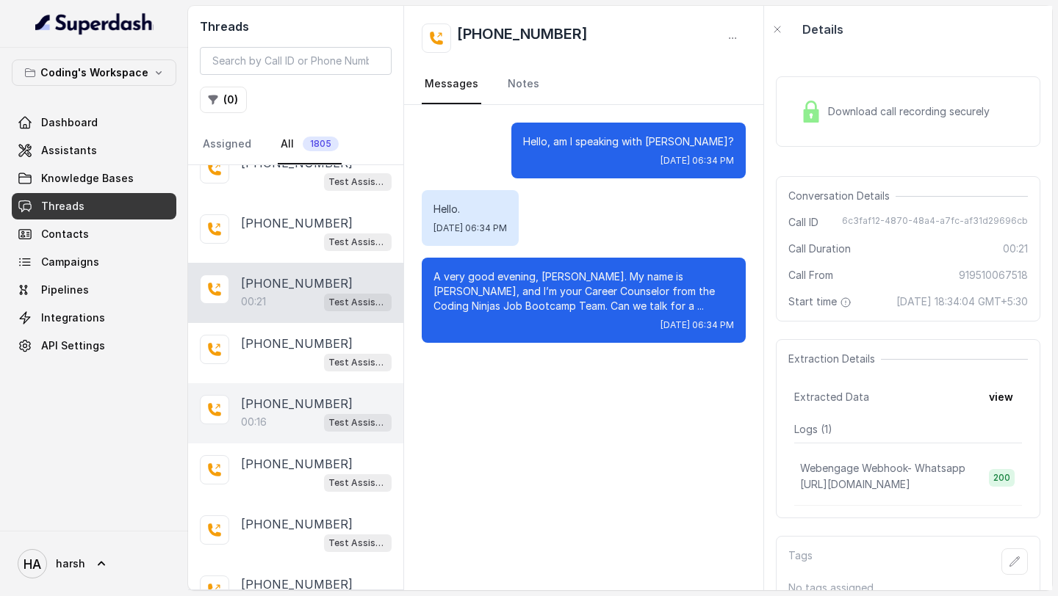
click at [308, 413] on div "00:16 Test Assistant- 2" at bounding box center [316, 422] width 151 height 19
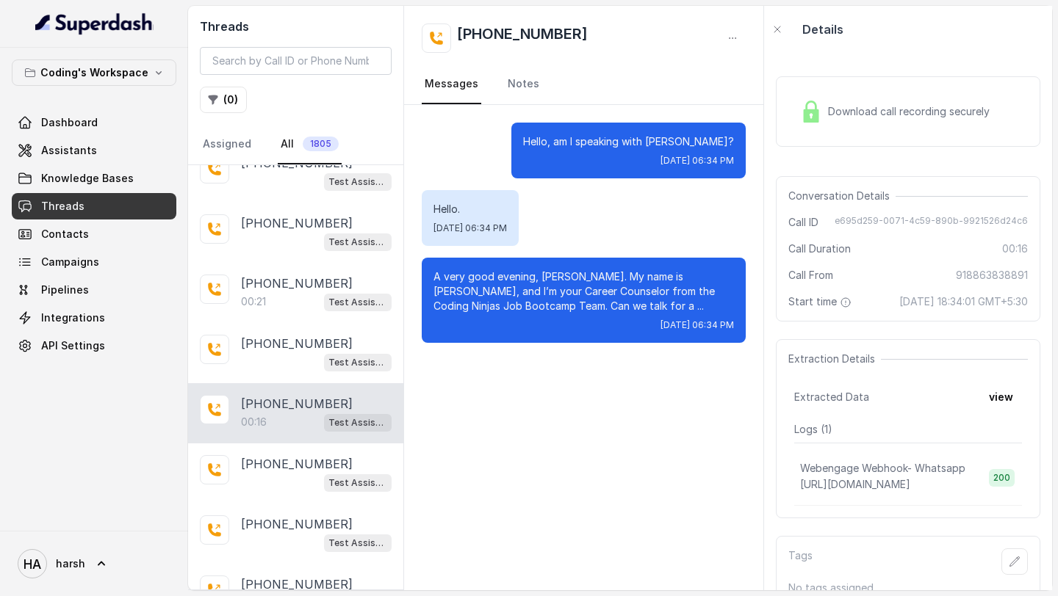
scroll to position [4446, 0]
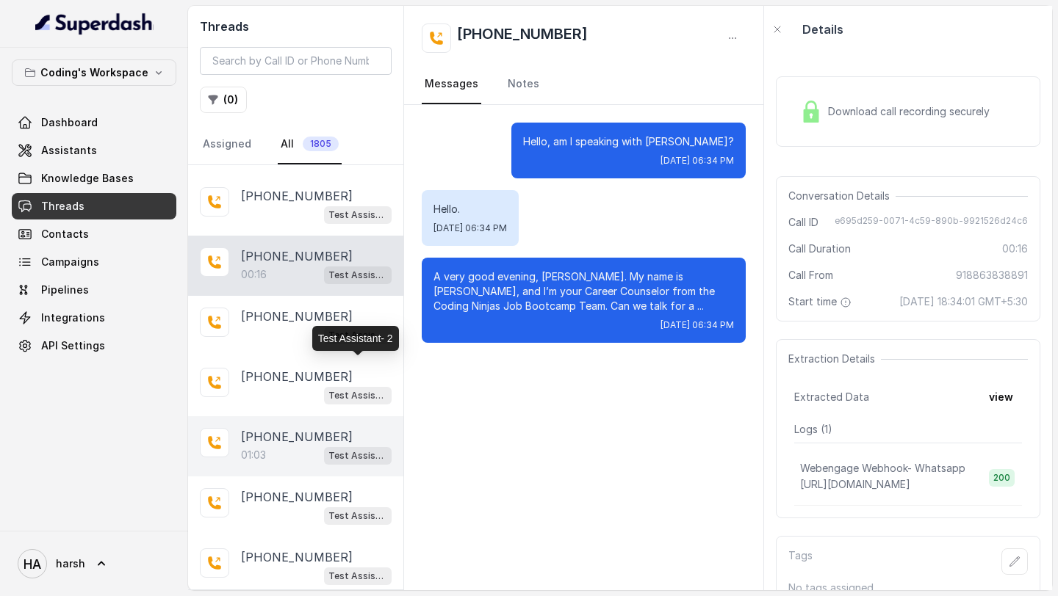
click at [316, 428] on p "[PHONE_NUMBER]" at bounding box center [297, 437] width 112 height 18
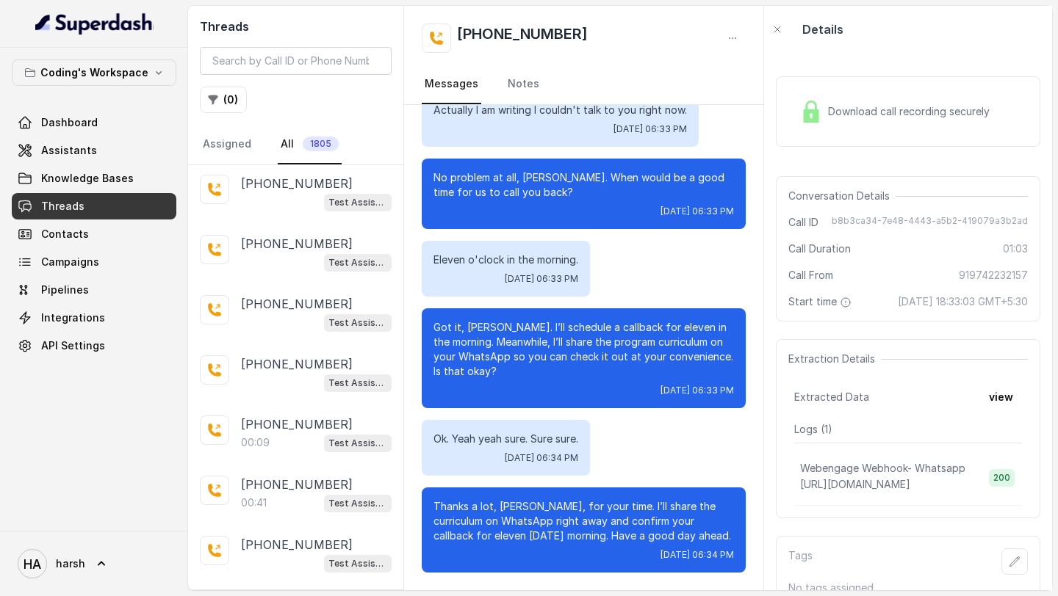
scroll to position [4773, 0]
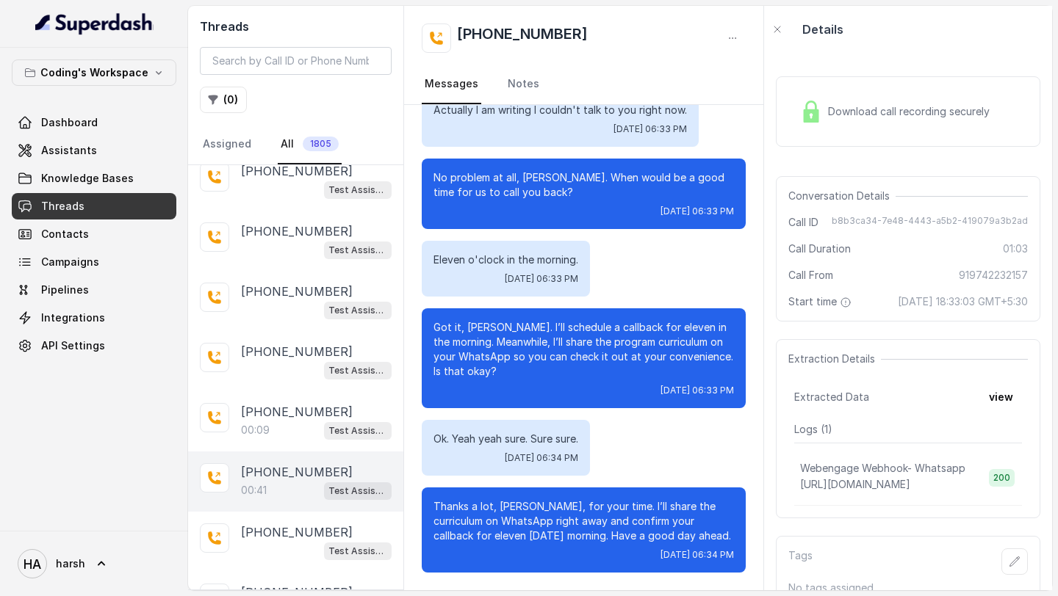
click at [273, 463] on p "[PHONE_NUMBER]" at bounding box center [297, 472] width 112 height 18
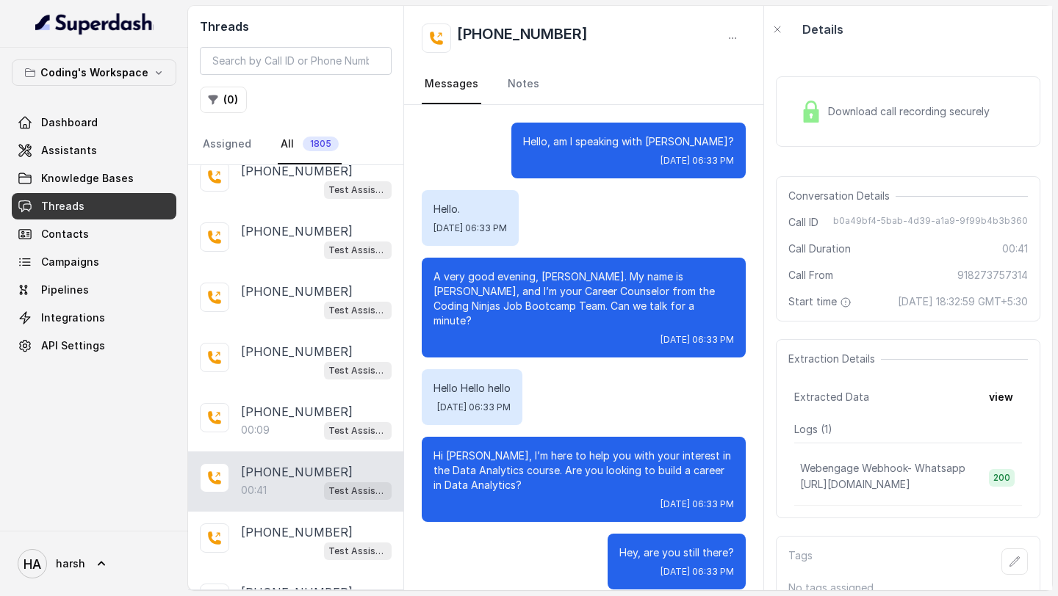
scroll to position [2, 0]
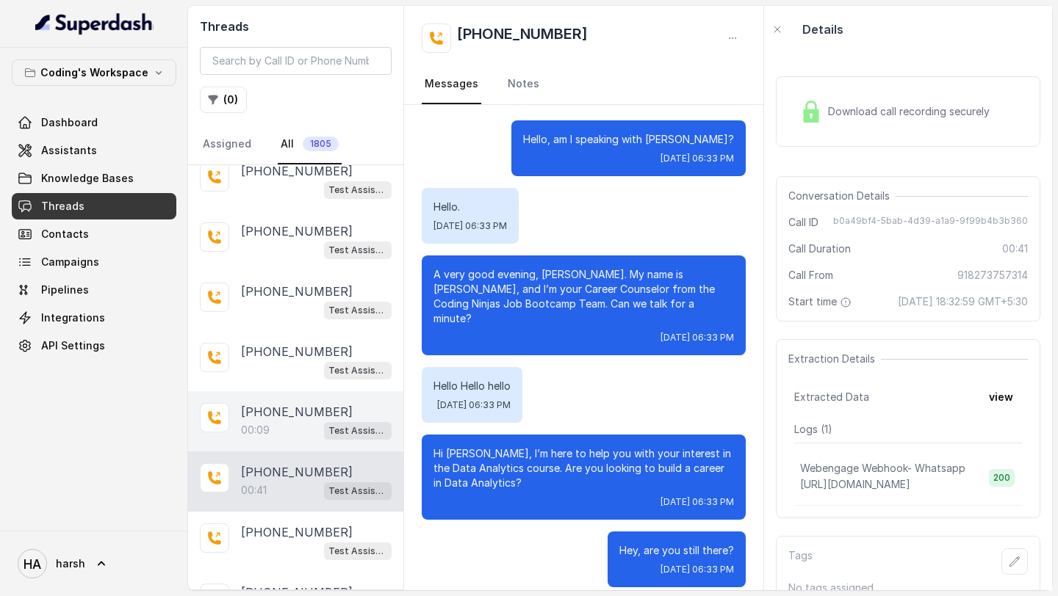
click at [262, 423] on p "00:09" at bounding box center [255, 430] width 29 height 15
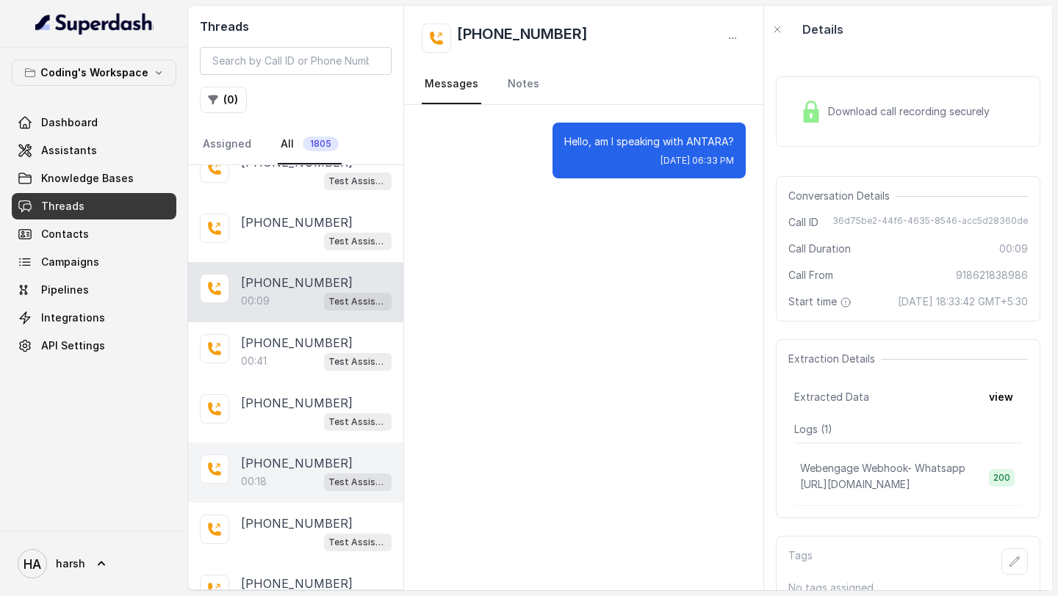
click at [300, 455] on p "[PHONE_NUMBER]" at bounding box center [297, 464] width 112 height 18
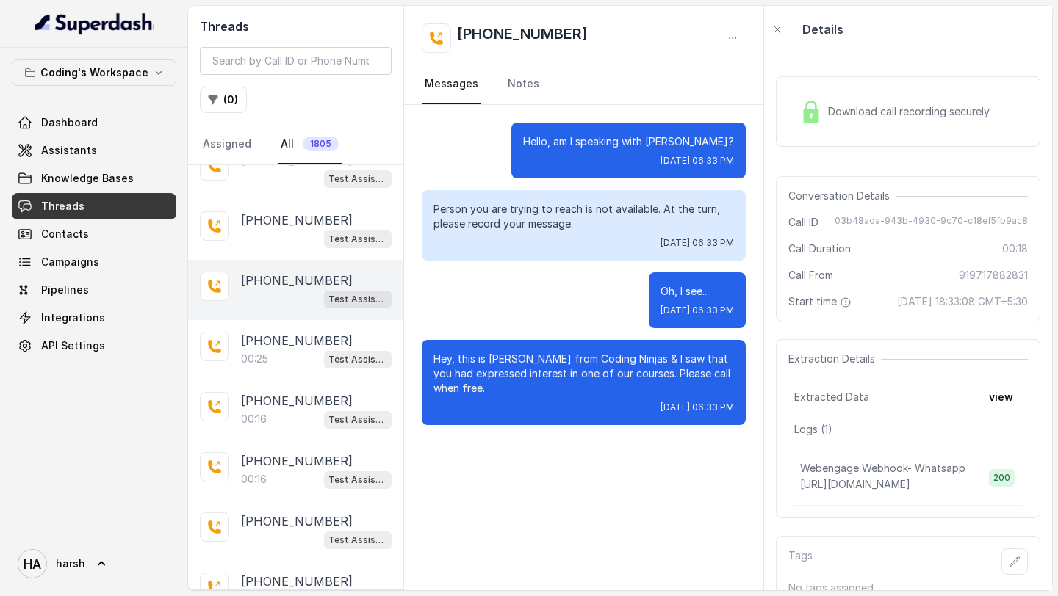
scroll to position [5387, 0]
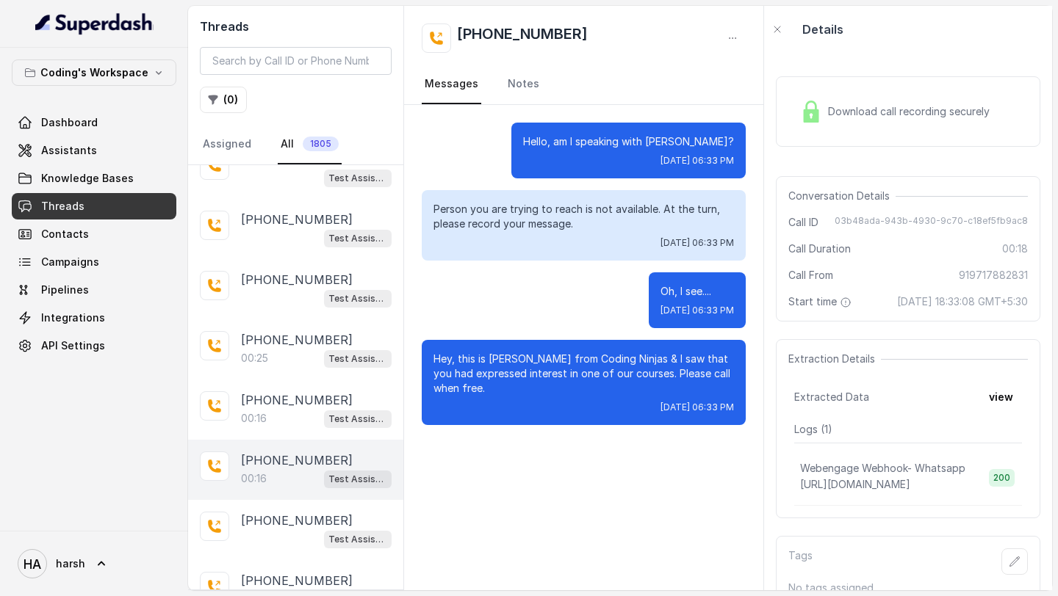
click at [251, 440] on div "[PHONE_NUMBER]:16 Test Assistant- 2" at bounding box center [295, 470] width 215 height 60
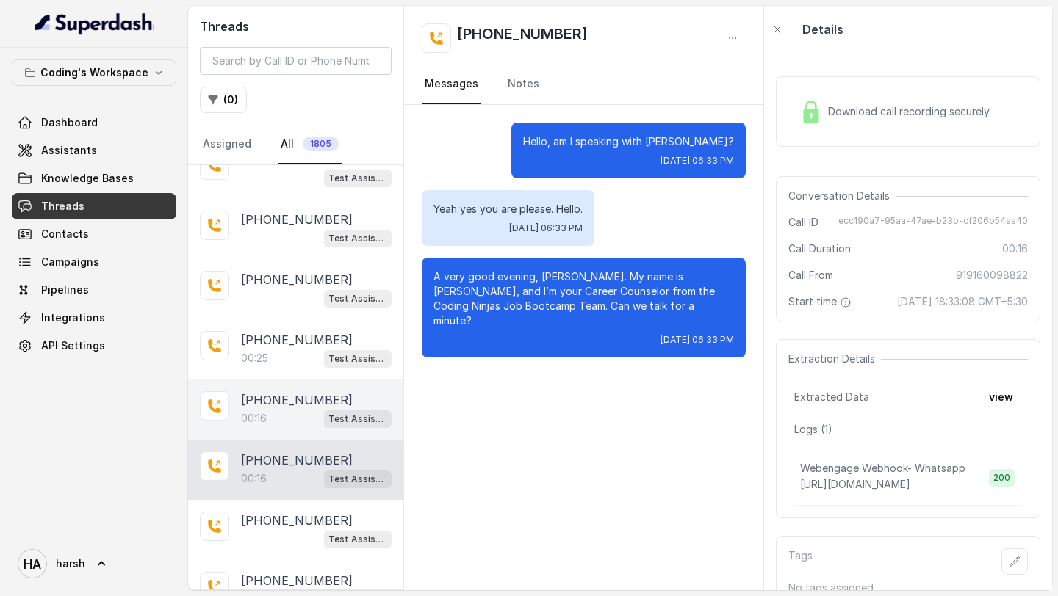
click at [250, 411] on p "00:16" at bounding box center [254, 418] width 26 height 15
